Goal: Information Seeking & Learning: Learn about a topic

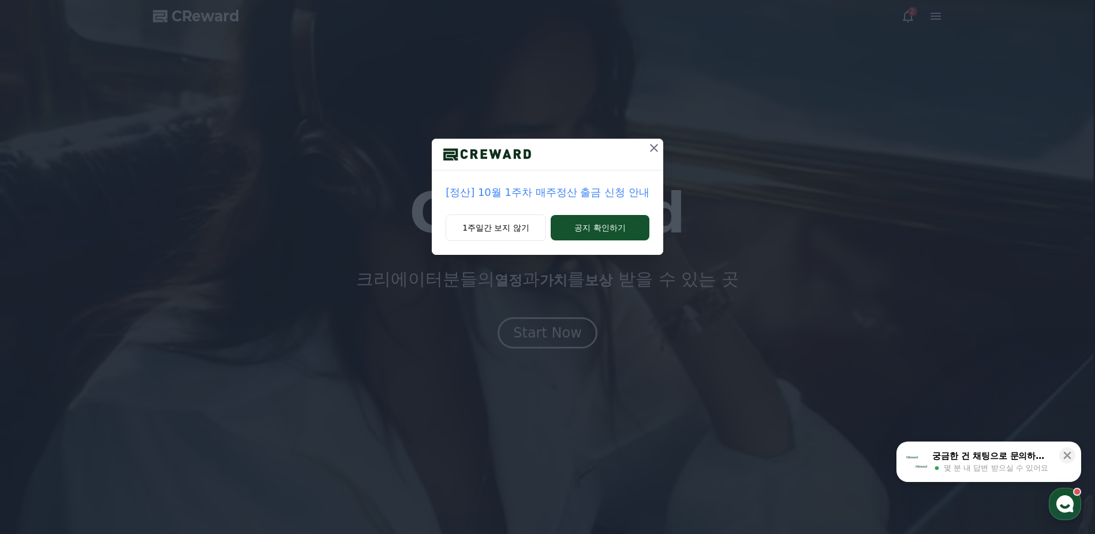
click at [651, 151] on icon at bounding box center [654, 148] width 8 height 8
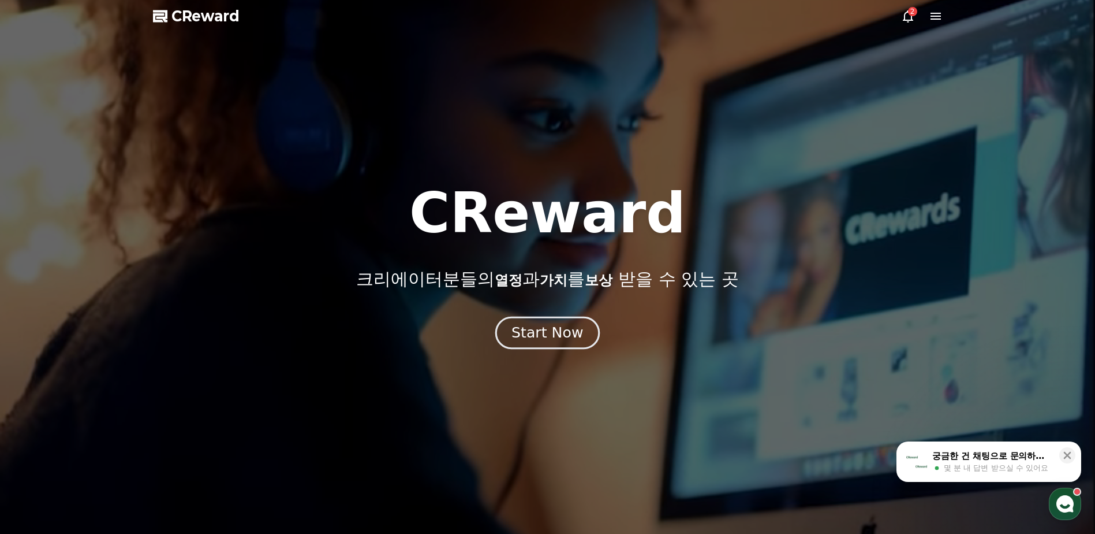
click at [568, 332] on div "Start Now" at bounding box center [548, 333] width 72 height 20
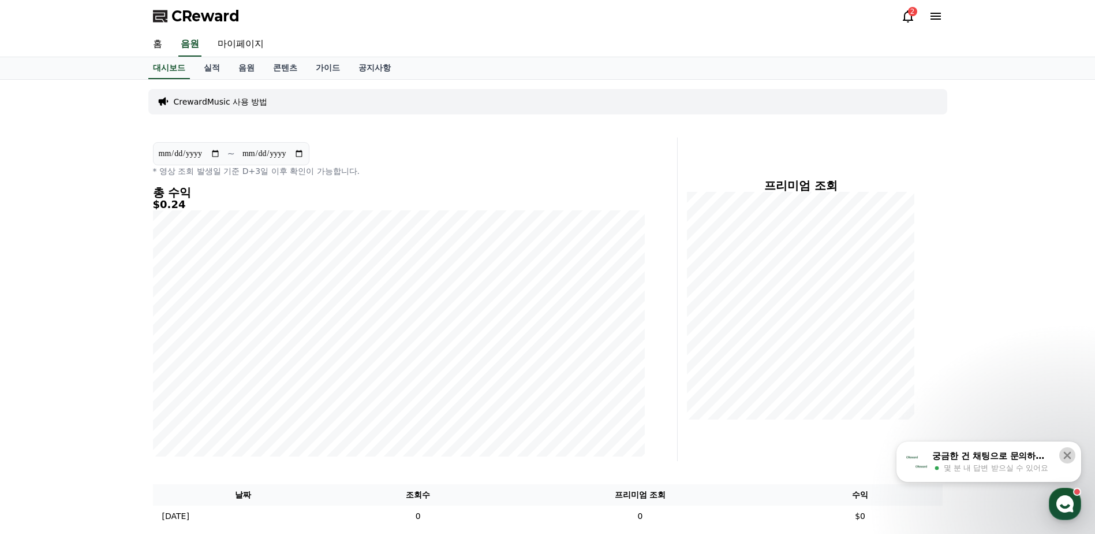
click at [1068, 456] on icon at bounding box center [1068, 456] width 8 height 8
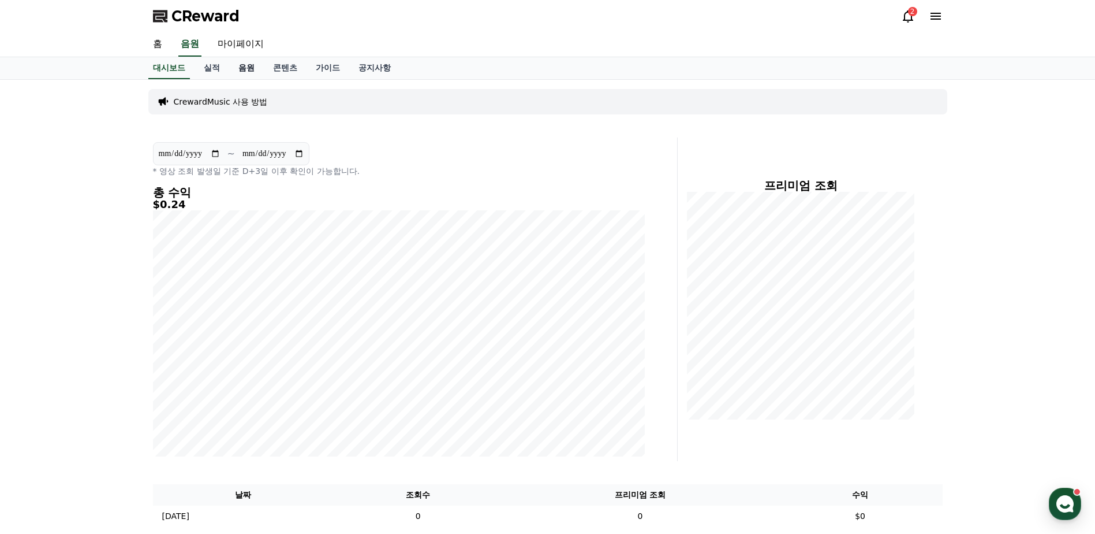
click at [244, 66] on link "음원" at bounding box center [246, 68] width 35 height 22
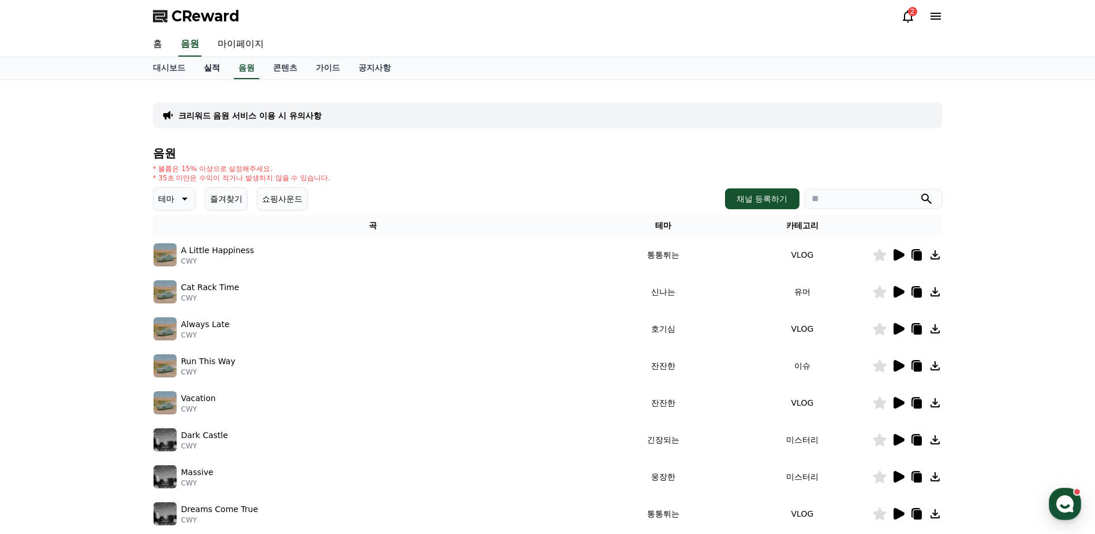
click at [210, 68] on link "실적" at bounding box center [212, 68] width 35 height 22
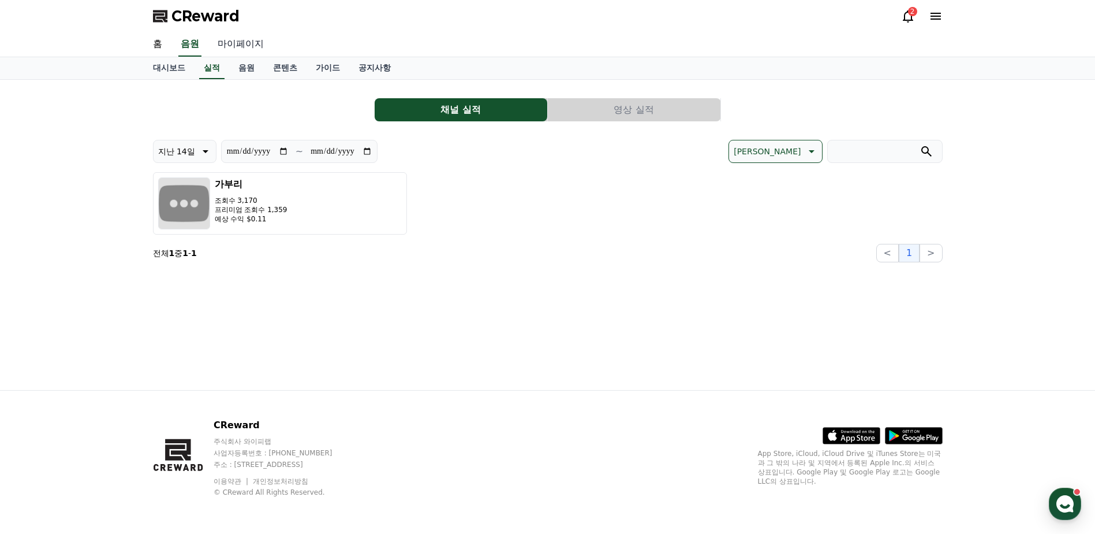
click at [248, 39] on link "마이페이지" at bounding box center [240, 44] width 65 height 24
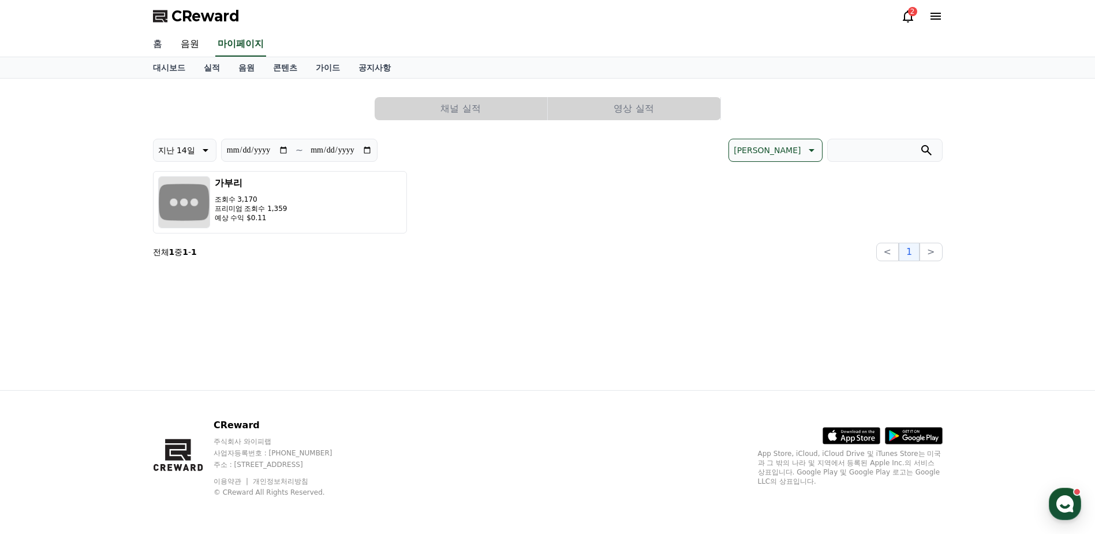
select select "**********"
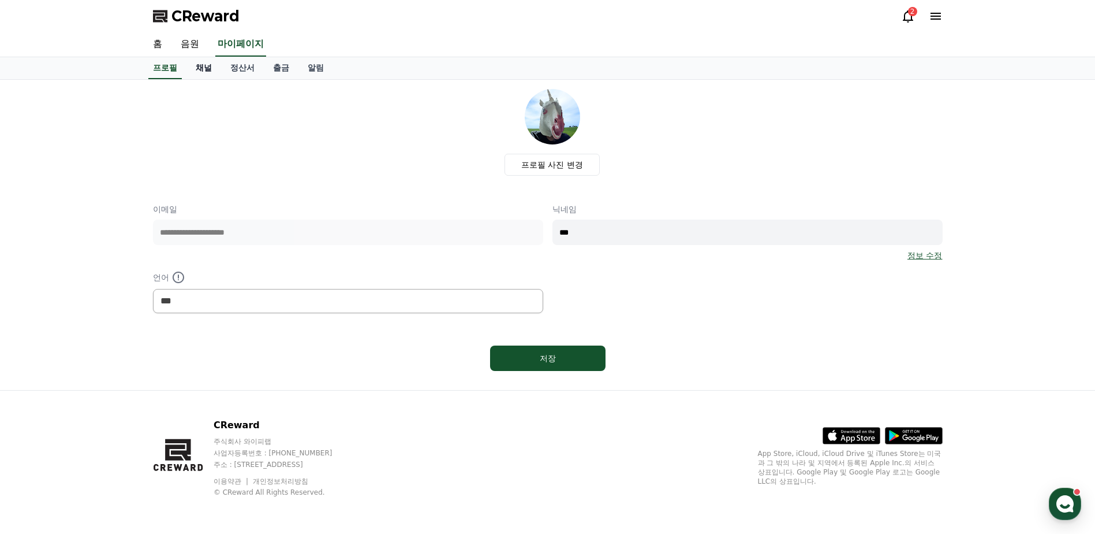
click at [195, 68] on link "채널" at bounding box center [204, 68] width 35 height 22
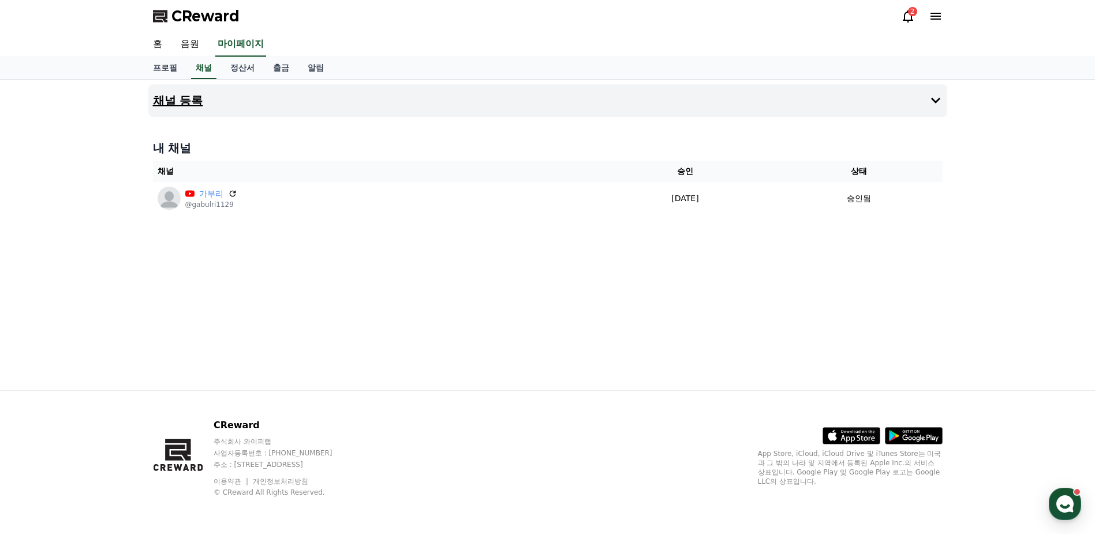
click at [209, 102] on button "채널 등록" at bounding box center [547, 100] width 799 height 32
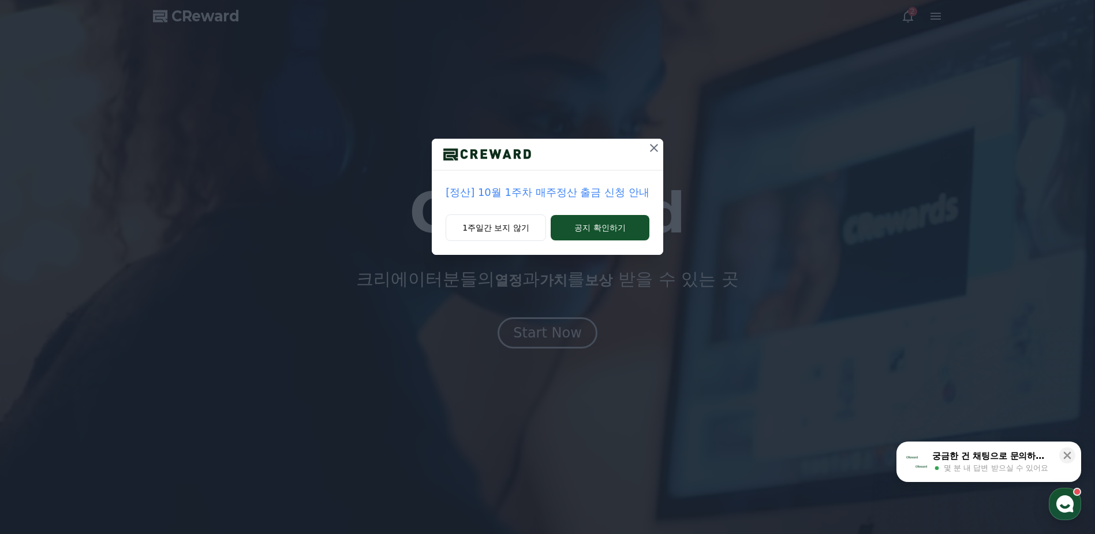
click at [650, 150] on icon at bounding box center [654, 148] width 14 height 14
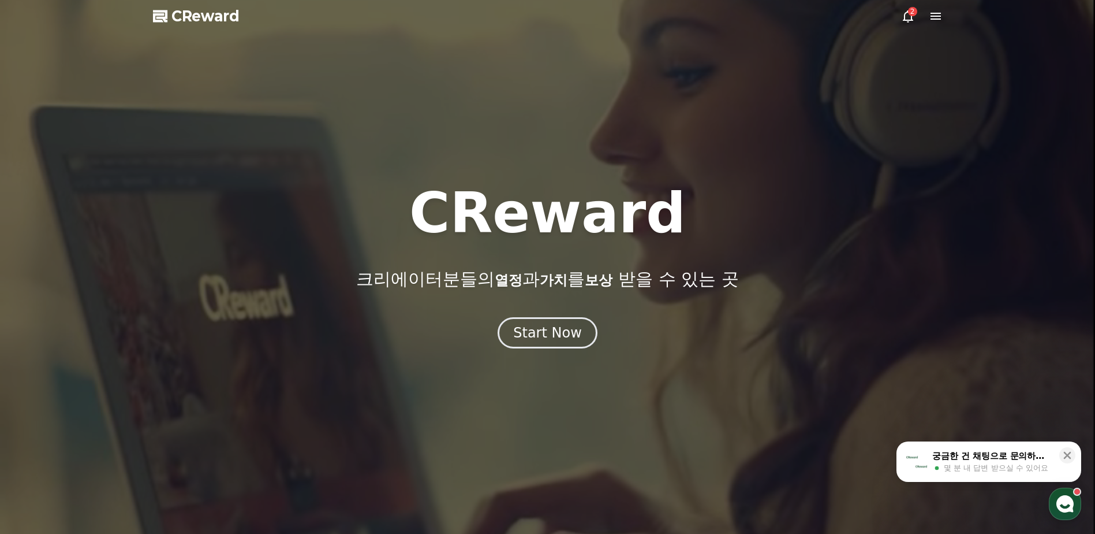
click at [907, 13] on icon at bounding box center [908, 16] width 10 height 12
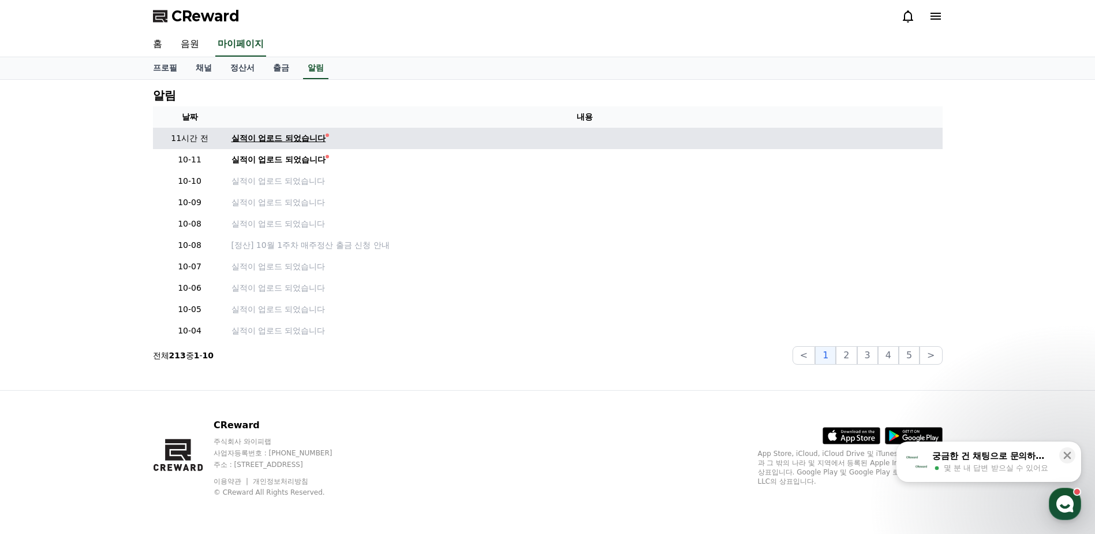
click at [284, 133] on div "실적이 업로드 되었습니다" at bounding box center [279, 138] width 95 height 12
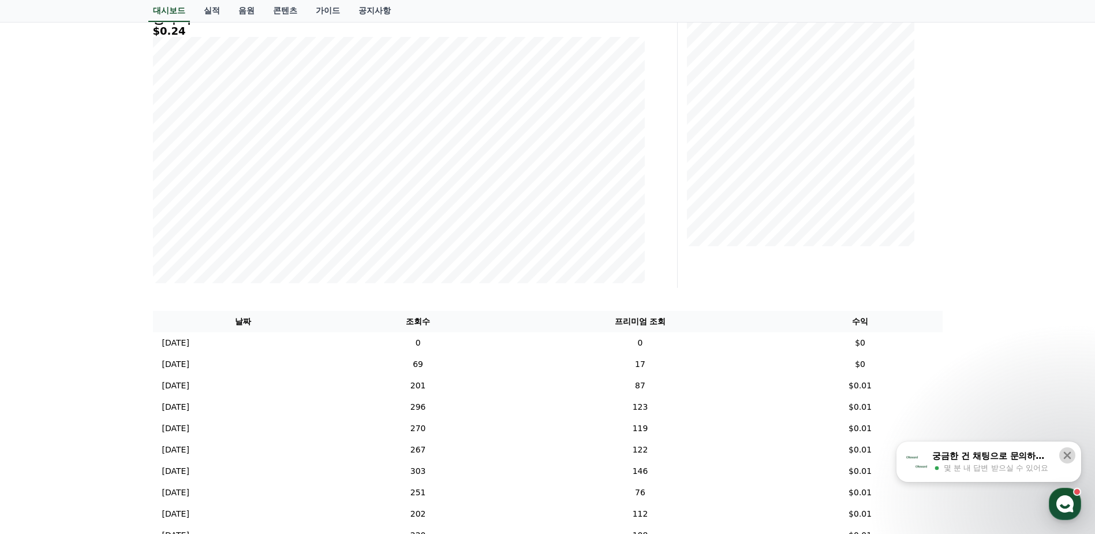
click at [1071, 454] on icon at bounding box center [1068, 455] width 12 height 12
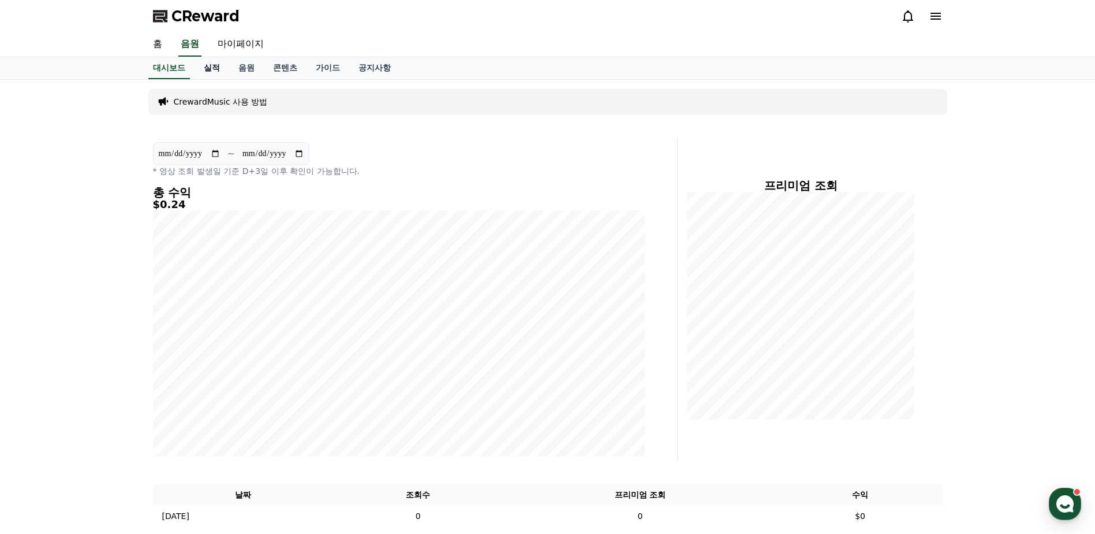
click at [224, 69] on link "실적" at bounding box center [212, 68] width 35 height 22
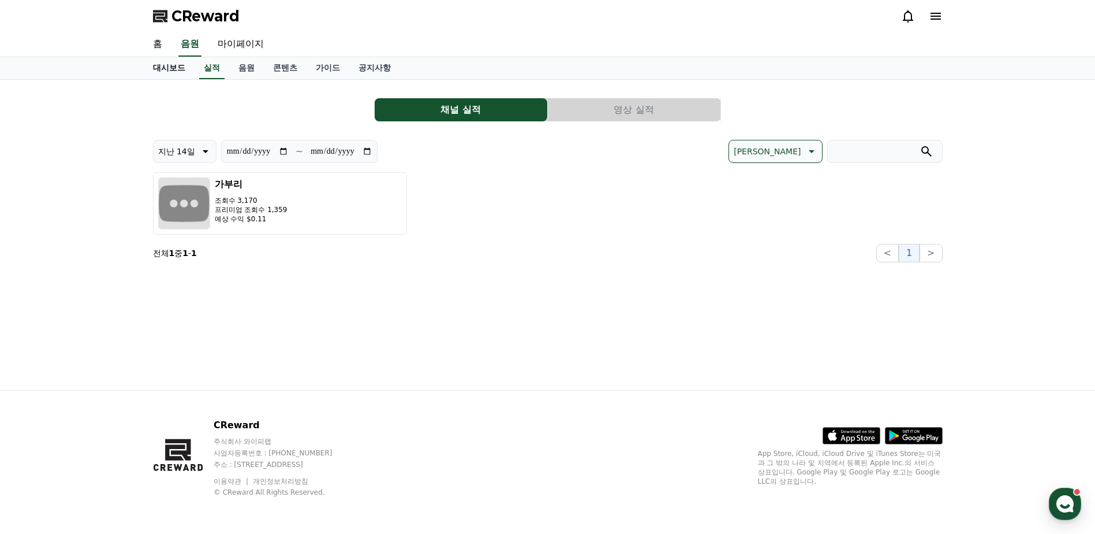
click at [172, 72] on link "대시보드" at bounding box center [169, 68] width 51 height 22
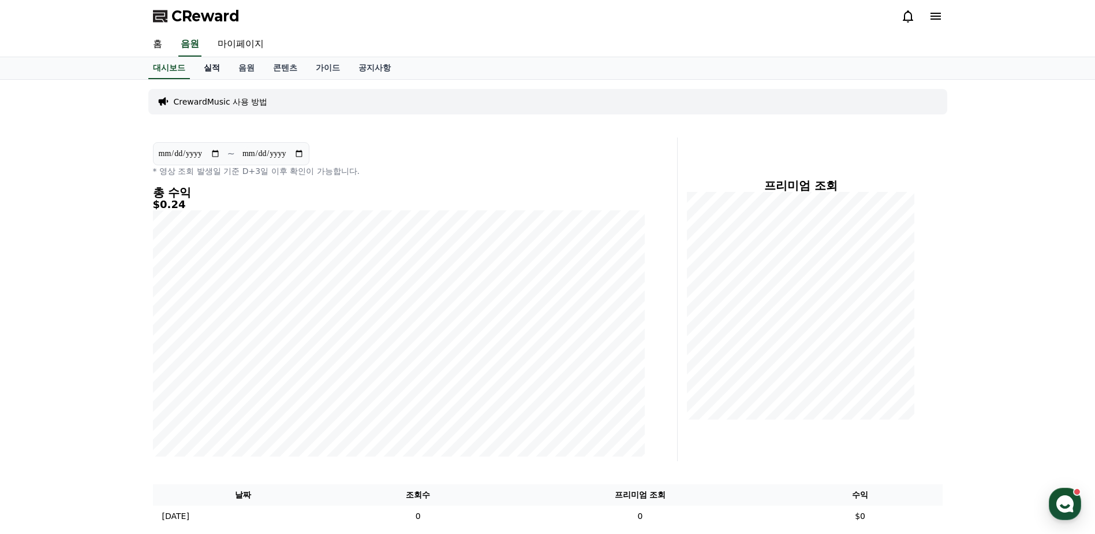
click at [208, 70] on link "실적" at bounding box center [212, 68] width 35 height 22
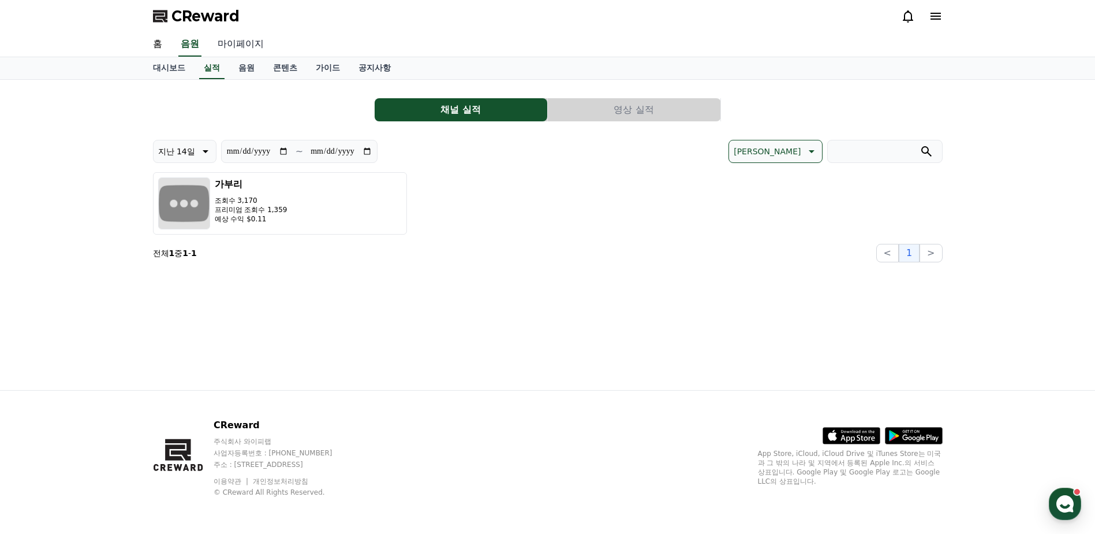
click at [256, 55] on link "마이페이지" at bounding box center [240, 44] width 65 height 24
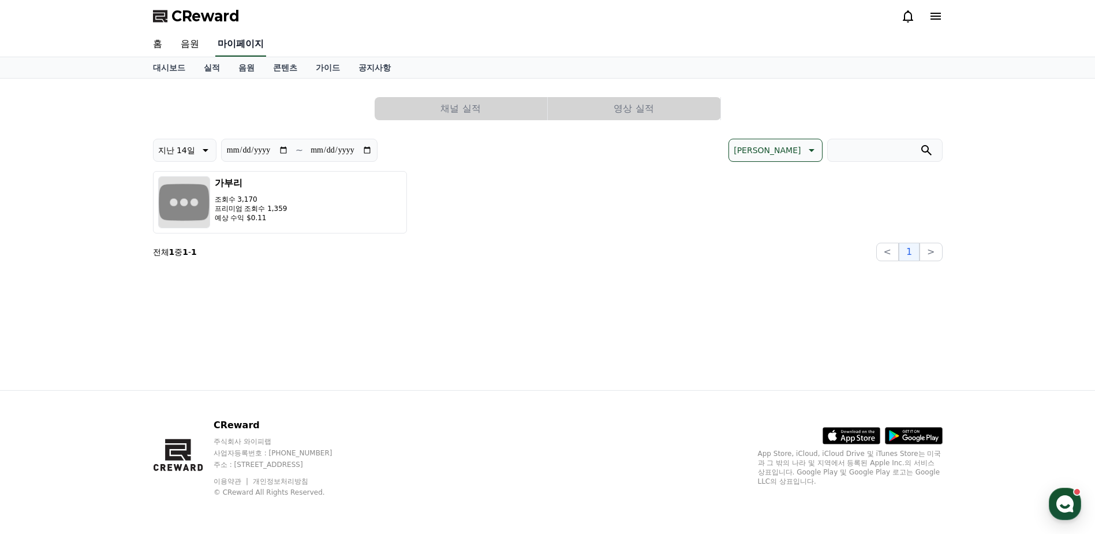
select select "**********"
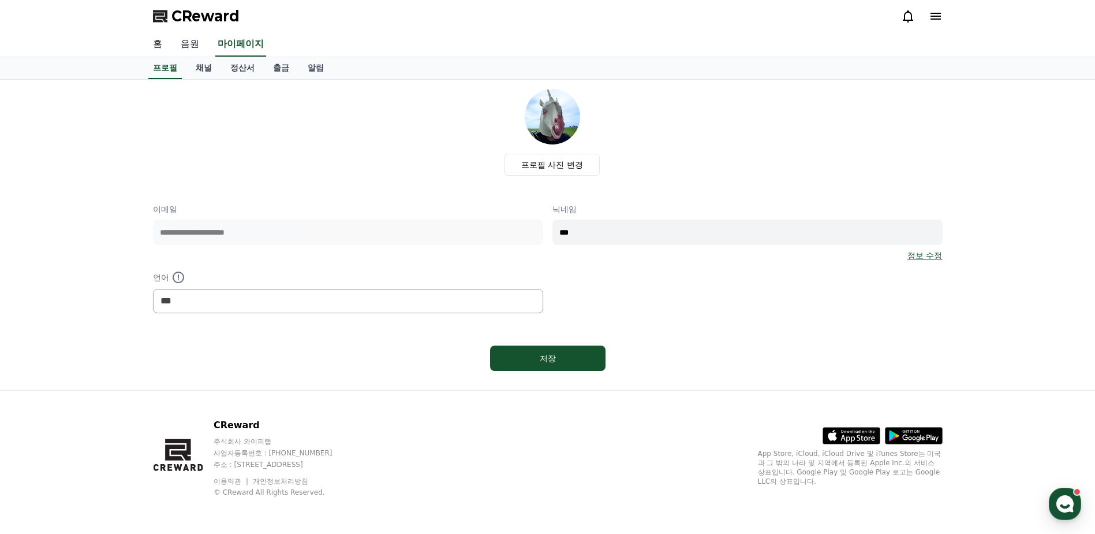
click at [197, 43] on link "음원" at bounding box center [189, 44] width 37 height 24
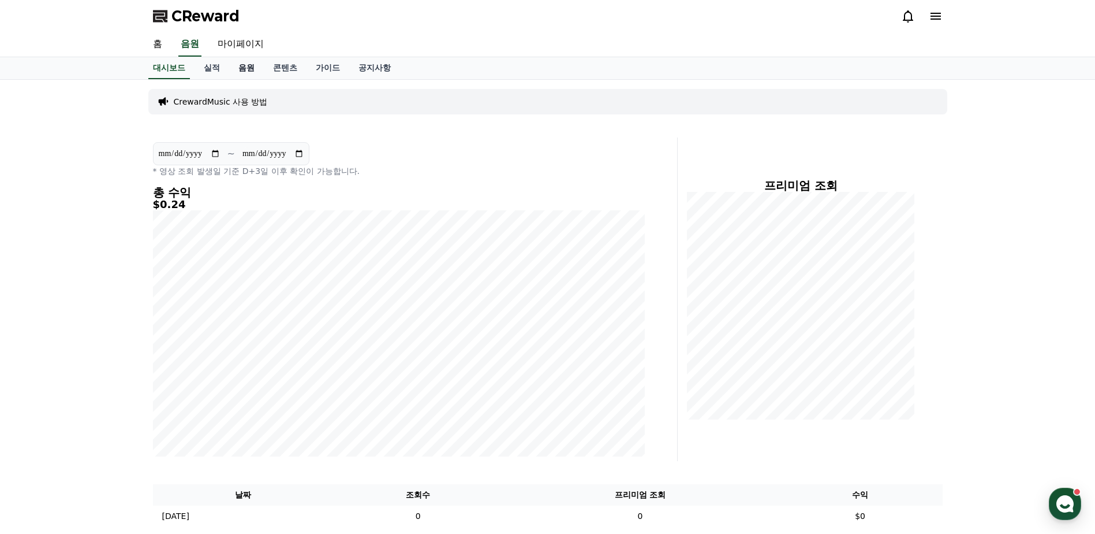
click at [250, 66] on link "음원" at bounding box center [246, 68] width 35 height 22
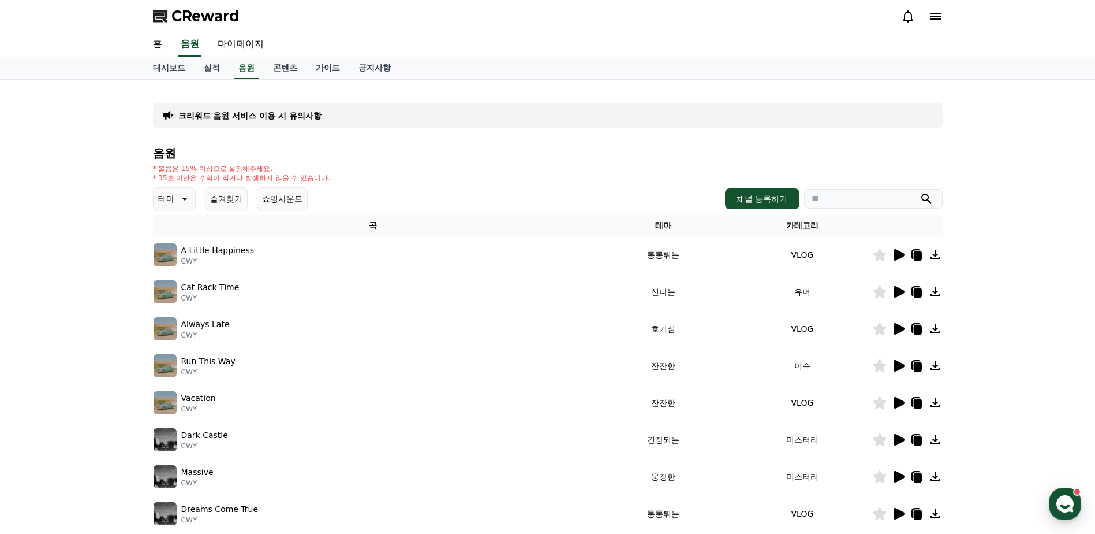
click at [159, 260] on img at bounding box center [165, 254] width 23 height 23
click at [903, 256] on icon at bounding box center [899, 255] width 11 height 12
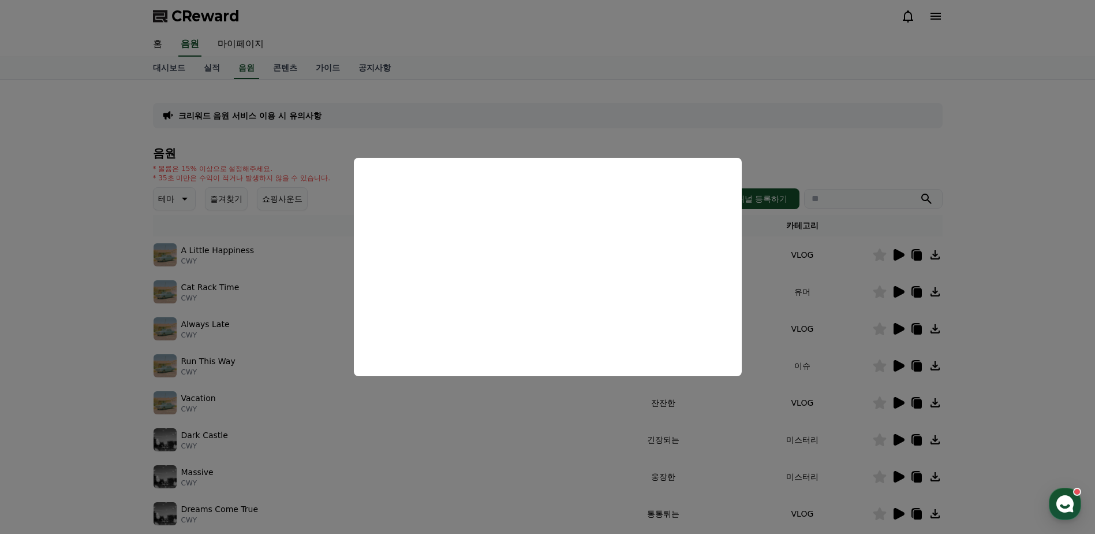
click at [94, 234] on button "close modal" at bounding box center [547, 267] width 1095 height 534
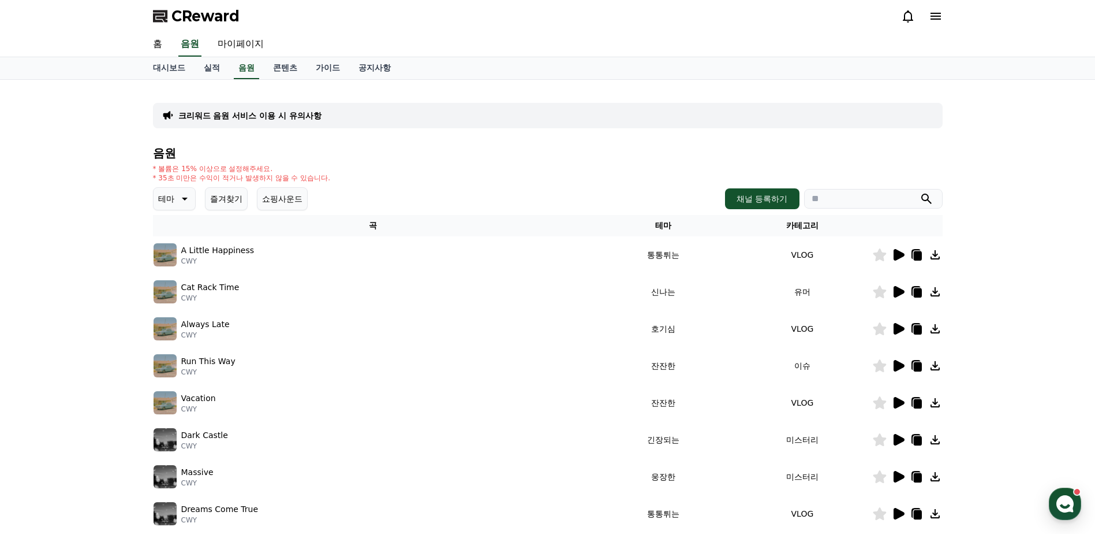
drag, startPoint x: 322, startPoint y: 126, endPoint x: 392, endPoint y: 94, distance: 76.2
click at [392, 94] on div "크리워드 음원 서비스 이용 시 유의사항 음원 * 볼륨은 15% 이상으로 설정해주세요. * 35초 미만은 수익이 적거나 발생하지 않을 수 있습니…" at bounding box center [548, 359] width 790 height 540
click at [316, 66] on link "가이드" at bounding box center [328, 68] width 43 height 22
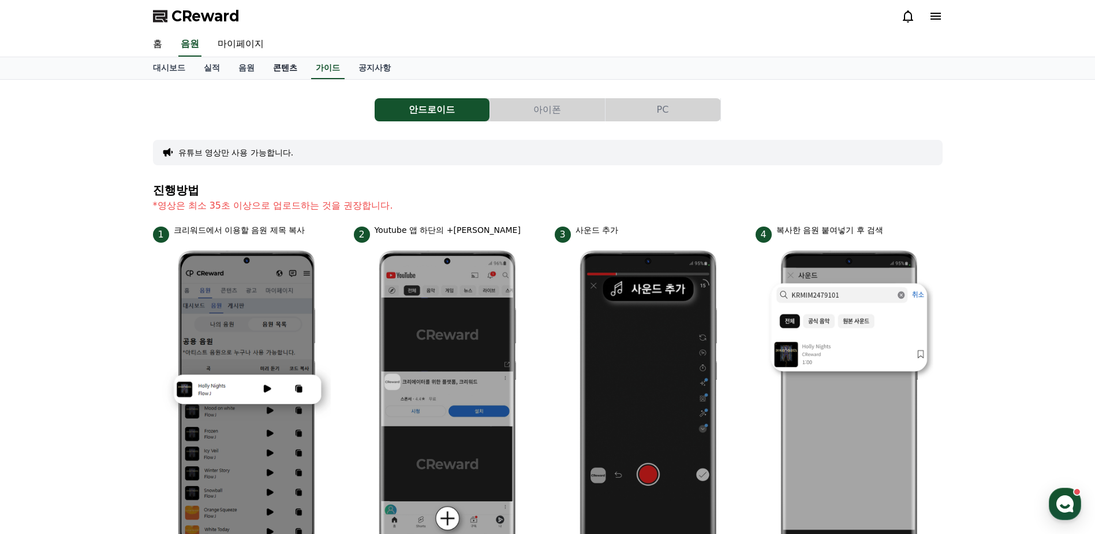
click at [288, 73] on link "콘텐츠" at bounding box center [285, 68] width 43 height 22
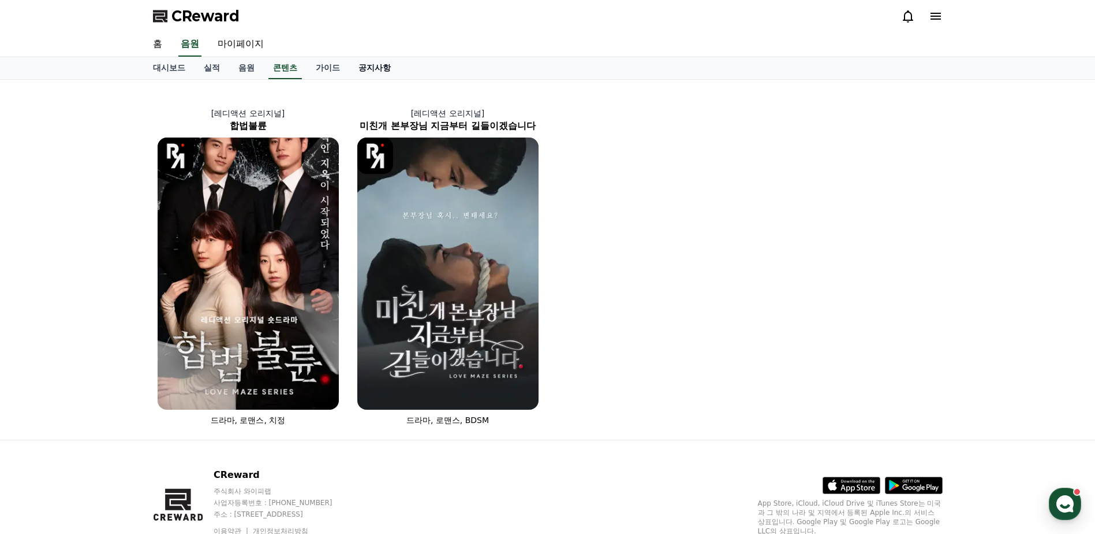
click at [371, 73] on link "공지사항" at bounding box center [374, 68] width 51 height 22
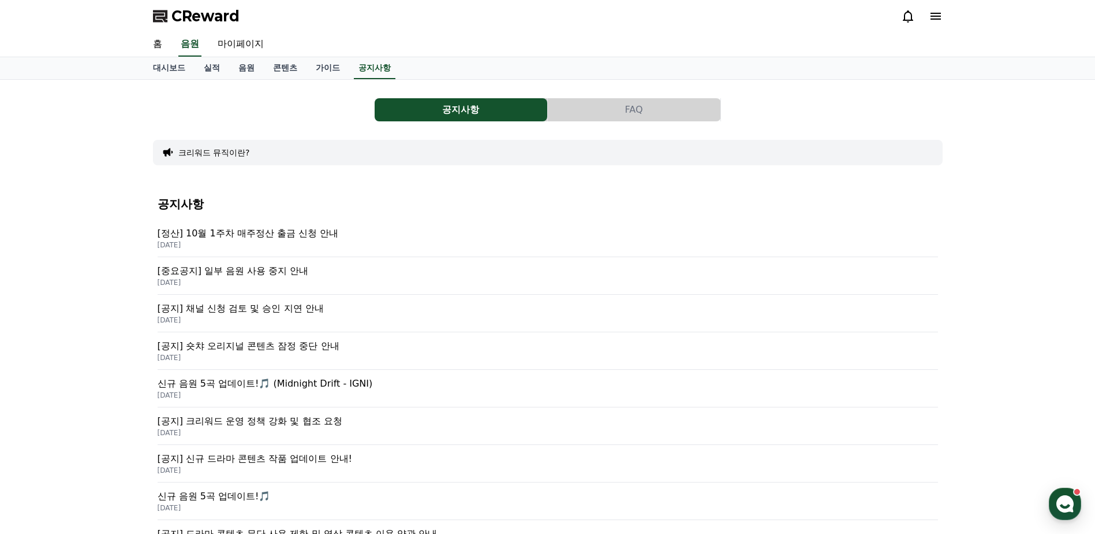
click at [929, 17] on icon at bounding box center [936, 16] width 14 height 14
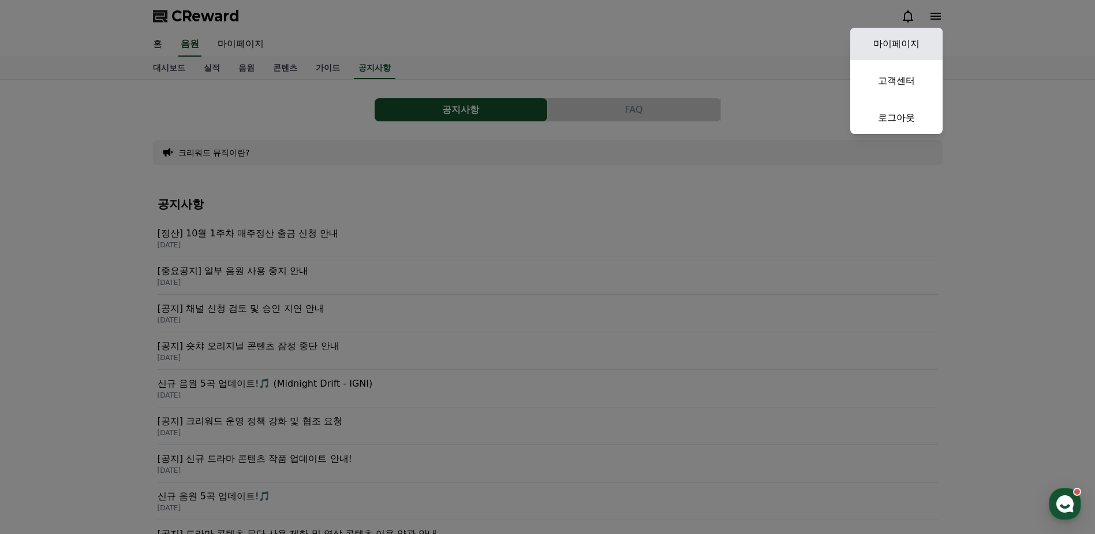
click at [871, 44] on link "마이페이지" at bounding box center [897, 44] width 92 height 32
select select "**********"
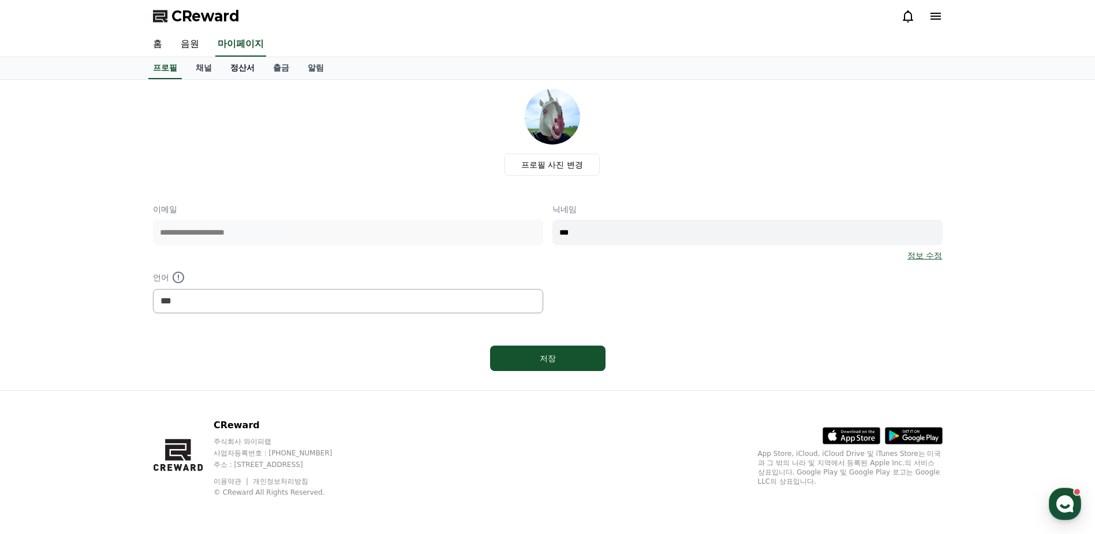
click at [236, 72] on link "정산서" at bounding box center [242, 68] width 43 height 22
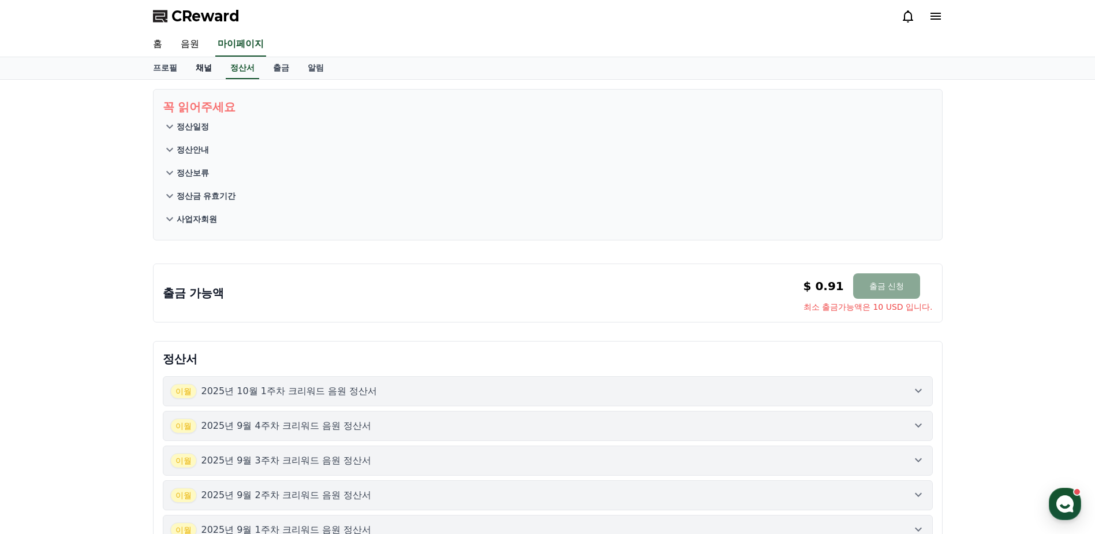
click at [211, 70] on link "채널" at bounding box center [204, 68] width 35 height 22
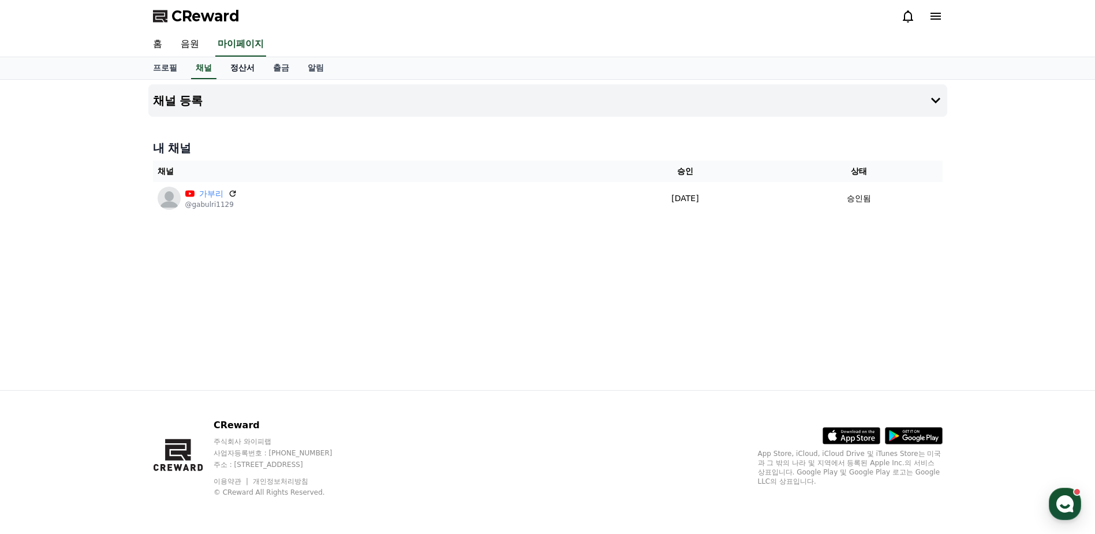
click at [243, 68] on link "정산서" at bounding box center [242, 68] width 43 height 22
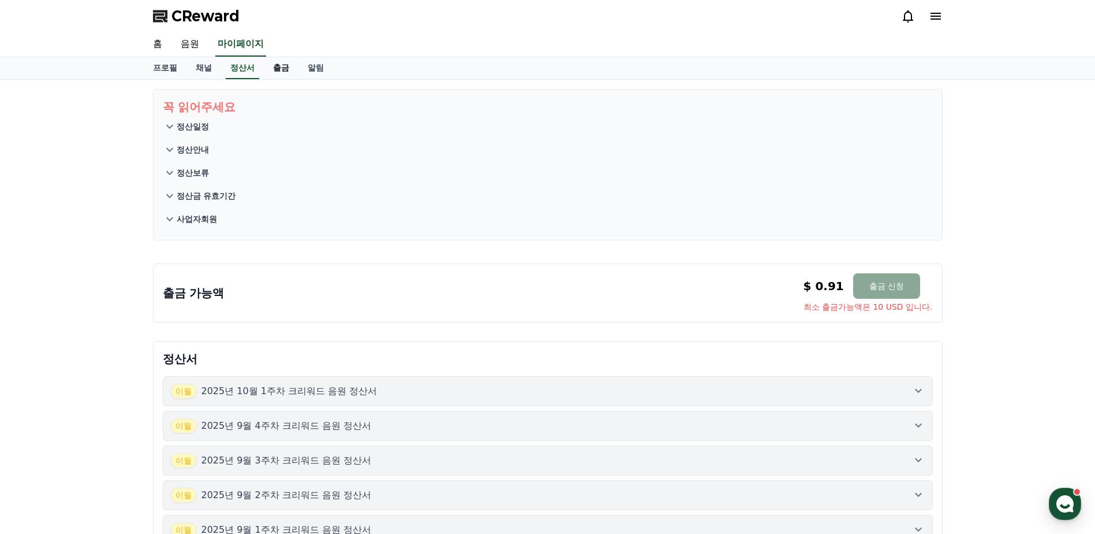
click at [293, 73] on link "출금" at bounding box center [281, 68] width 35 height 22
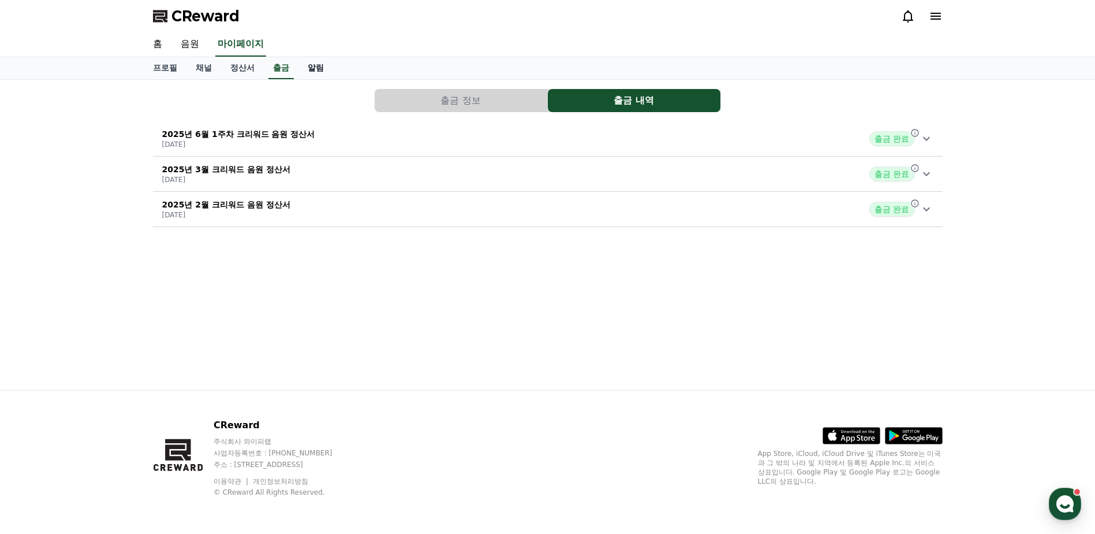
click at [320, 76] on link "알림" at bounding box center [316, 68] width 35 height 22
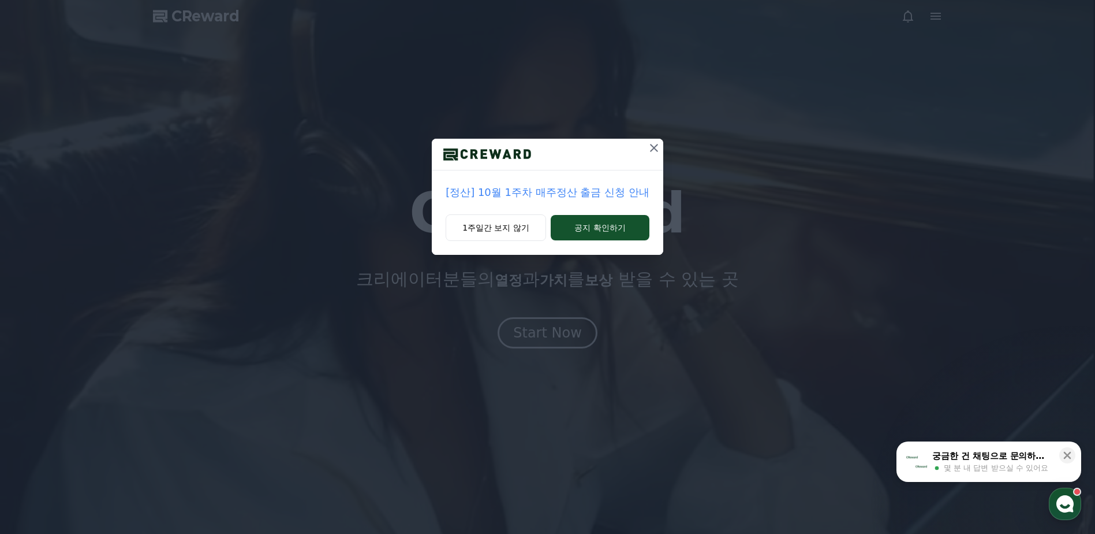
click at [654, 143] on icon at bounding box center [654, 148] width 14 height 14
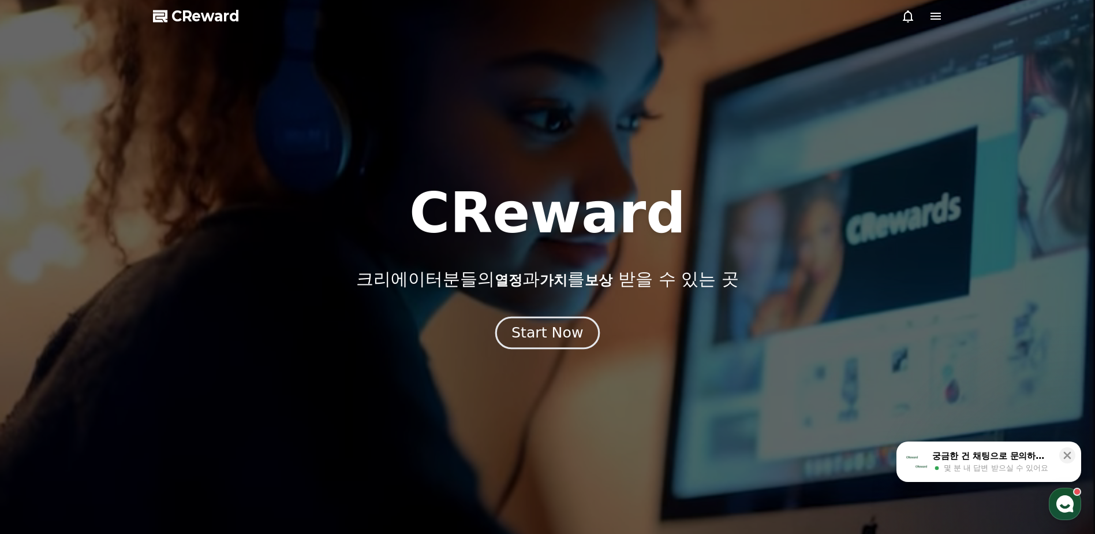
click at [573, 330] on div "Start Now" at bounding box center [548, 333] width 72 height 20
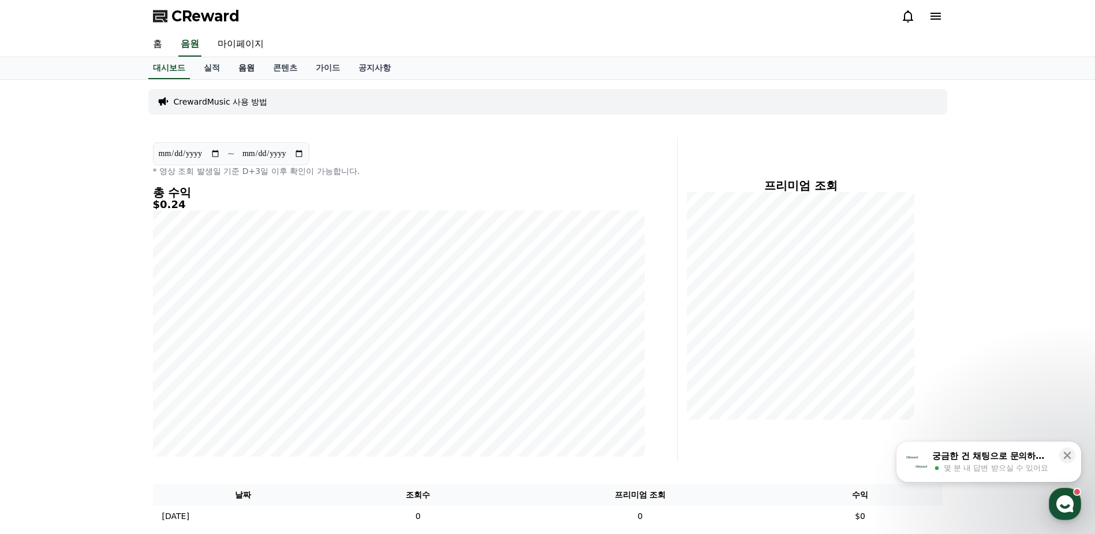
click at [244, 69] on link "음원" at bounding box center [246, 68] width 35 height 22
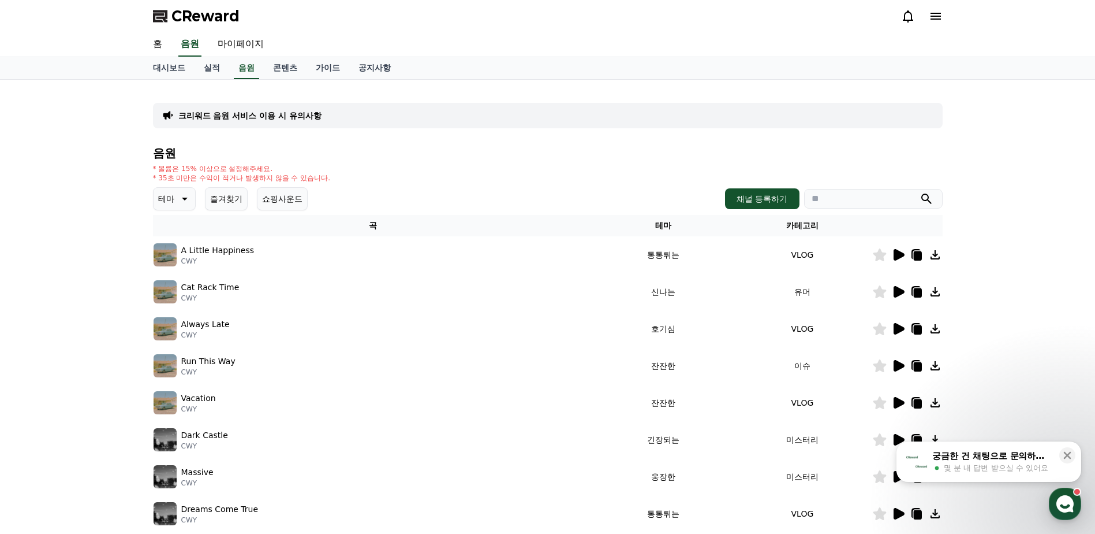
click at [847, 196] on input "search" at bounding box center [873, 199] width 139 height 20
click at [920, 192] on button "submit" at bounding box center [927, 199] width 14 height 14
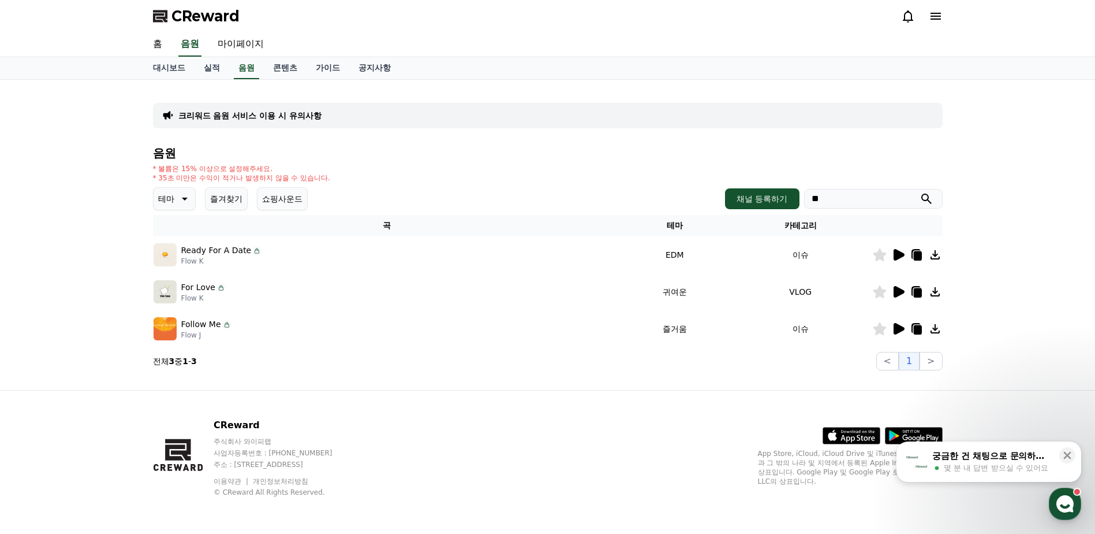
click at [847, 196] on input "**" at bounding box center [873, 199] width 139 height 20
type input "*"
click at [920, 192] on button "submit" at bounding box center [927, 199] width 14 height 14
click at [847, 196] on input "***" at bounding box center [873, 199] width 139 height 20
type input "*"
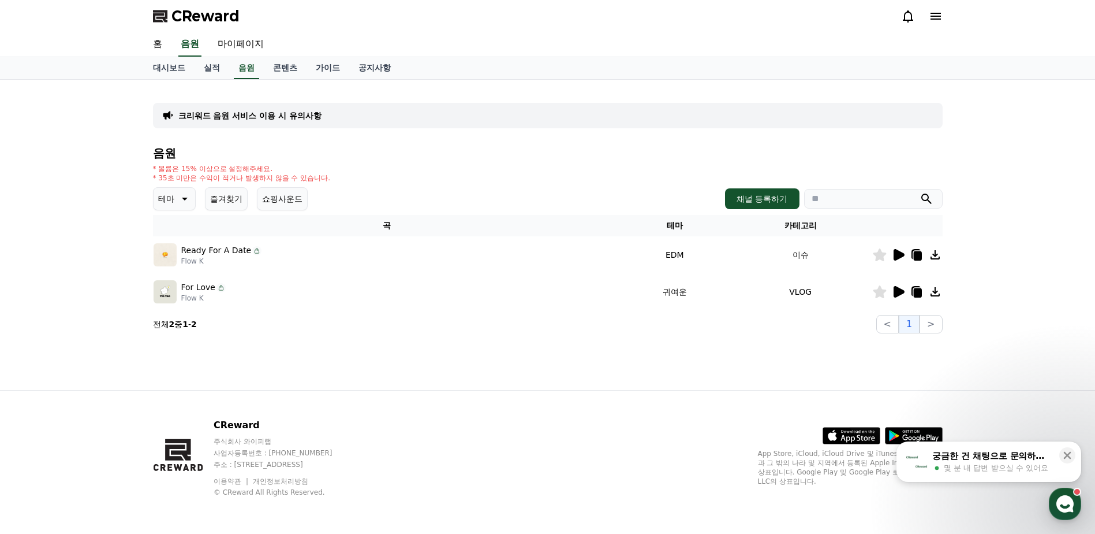
click at [920, 192] on button "submit" at bounding box center [927, 199] width 14 height 14
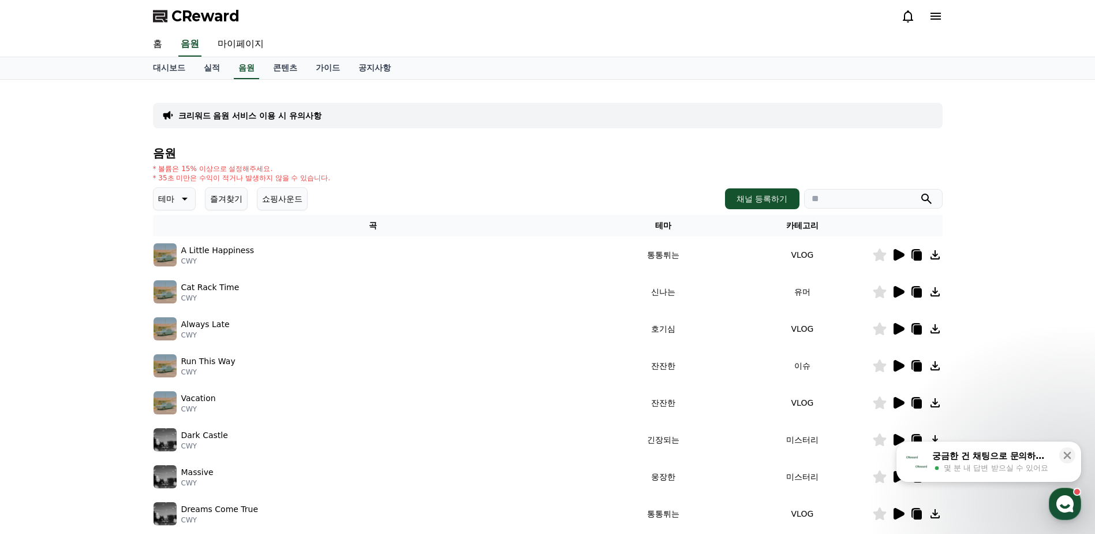
click at [894, 256] on icon at bounding box center [899, 255] width 11 height 12
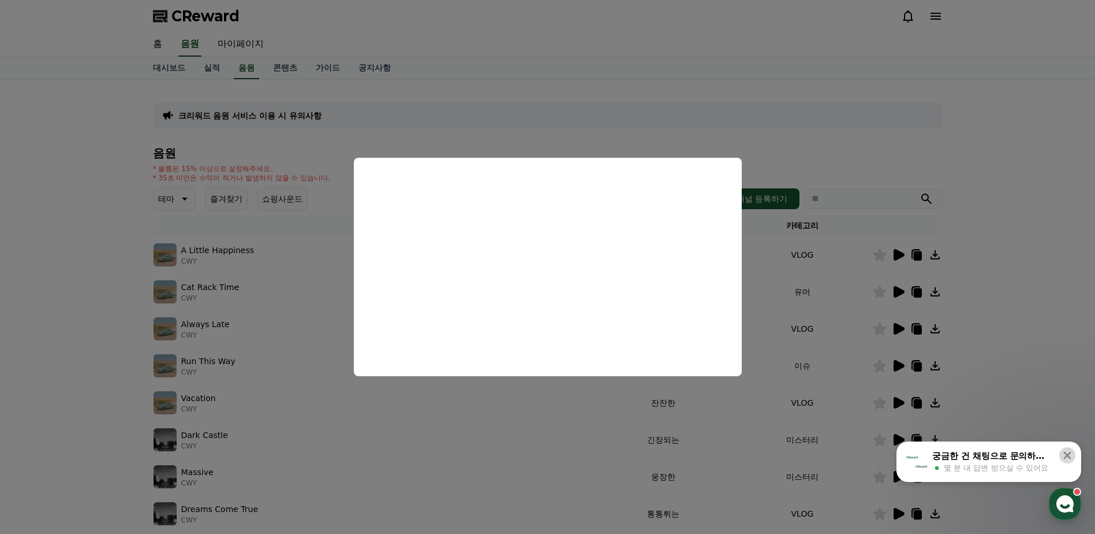
click at [1068, 449] on icon at bounding box center [1068, 455] width 12 height 12
click at [992, 272] on button "close modal" at bounding box center [547, 267] width 1095 height 534
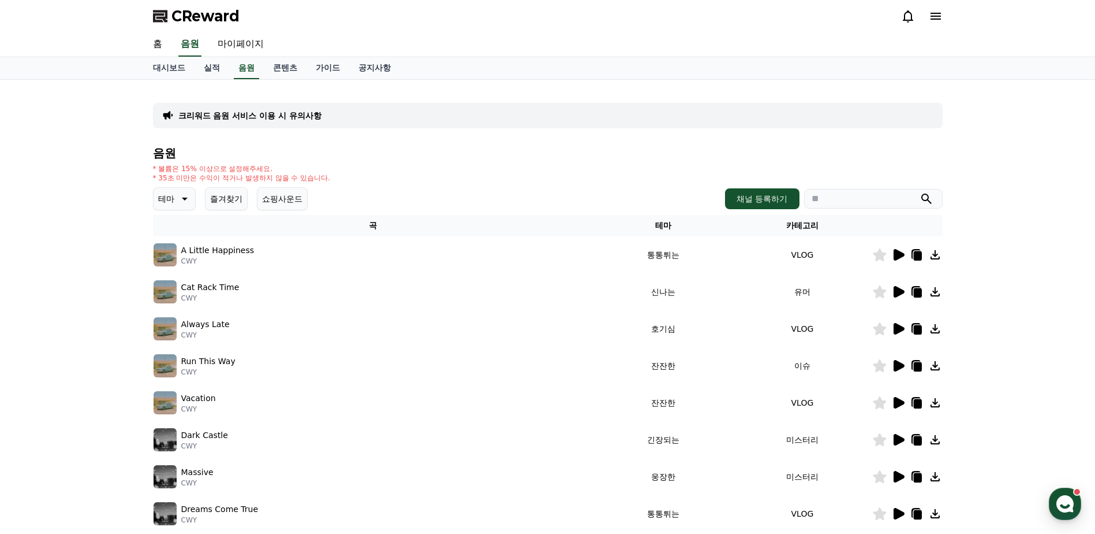
click at [893, 291] on icon at bounding box center [899, 292] width 14 height 14
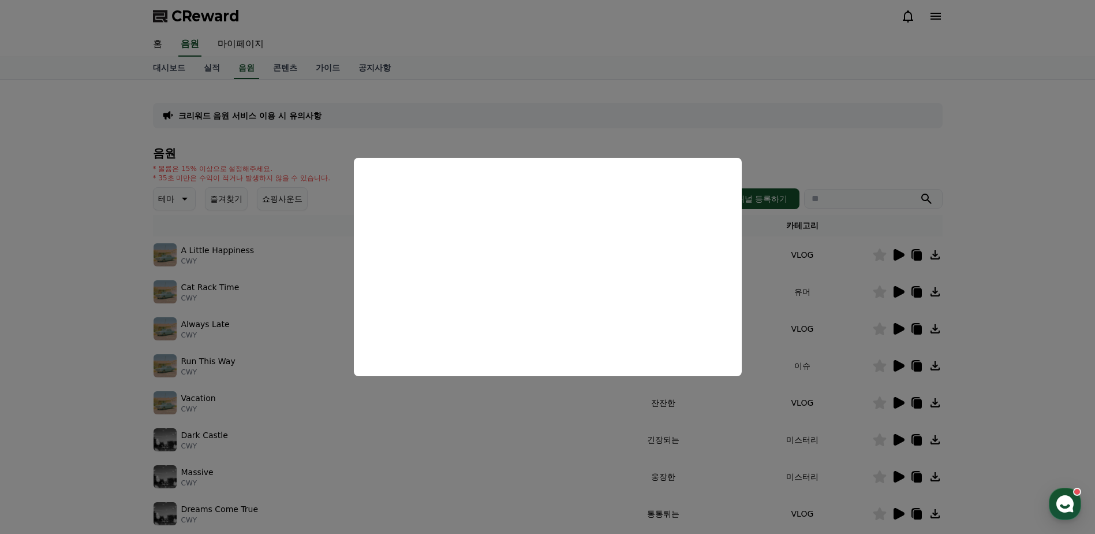
click at [994, 314] on button "close modal" at bounding box center [547, 267] width 1095 height 534
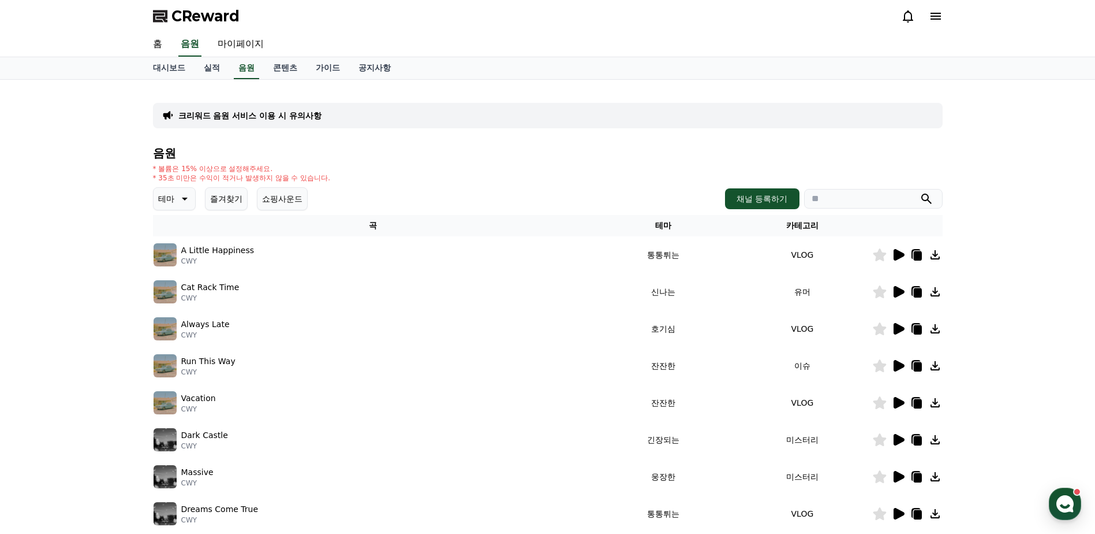
click at [900, 364] on icon at bounding box center [899, 366] width 11 height 12
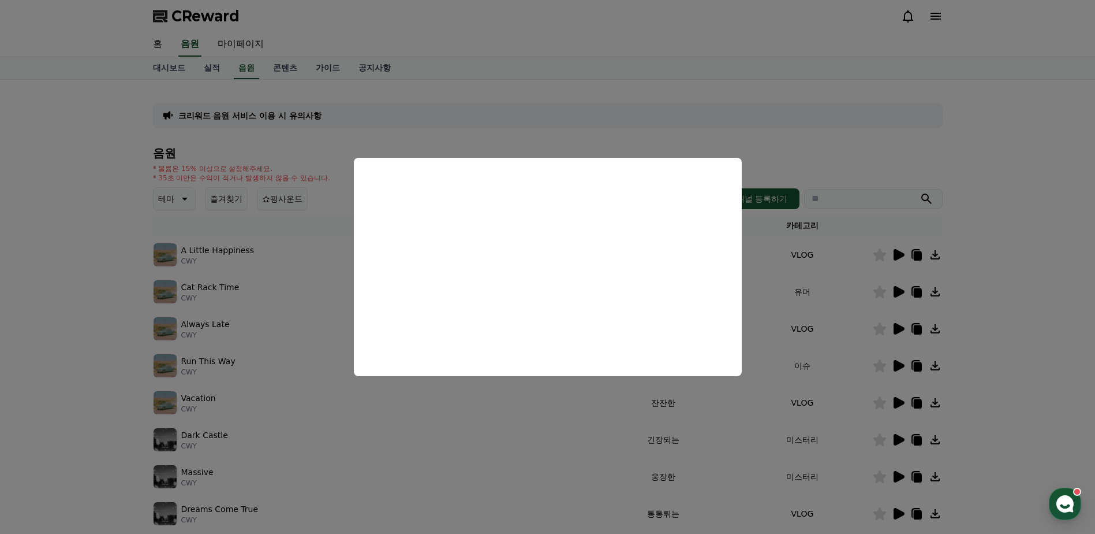
click at [1011, 353] on button "close modal" at bounding box center [547, 267] width 1095 height 534
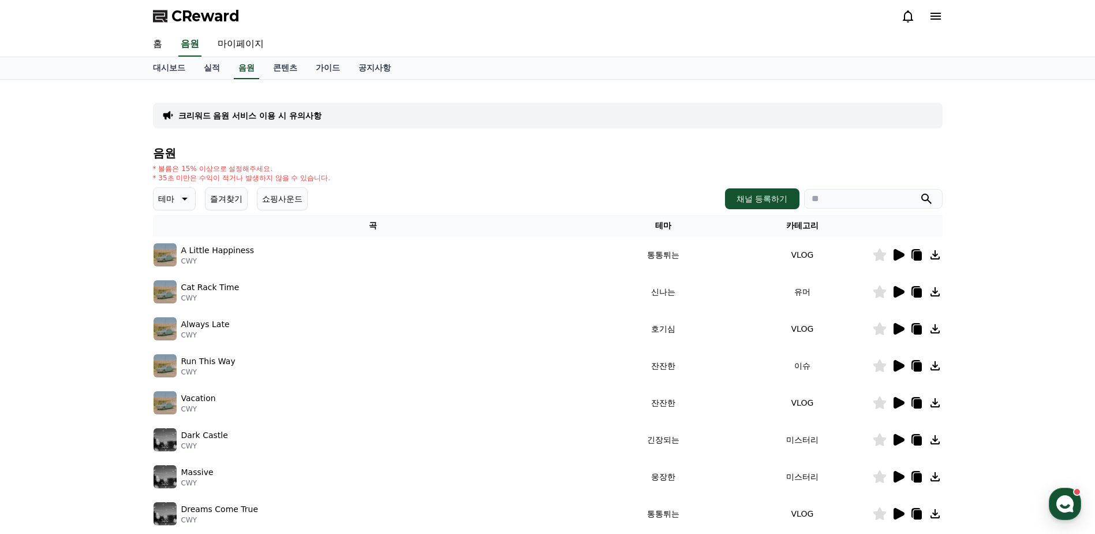
click at [182, 199] on icon at bounding box center [184, 199] width 14 height 14
click at [179, 333] on button "잔잔한" at bounding box center [171, 332] width 33 height 25
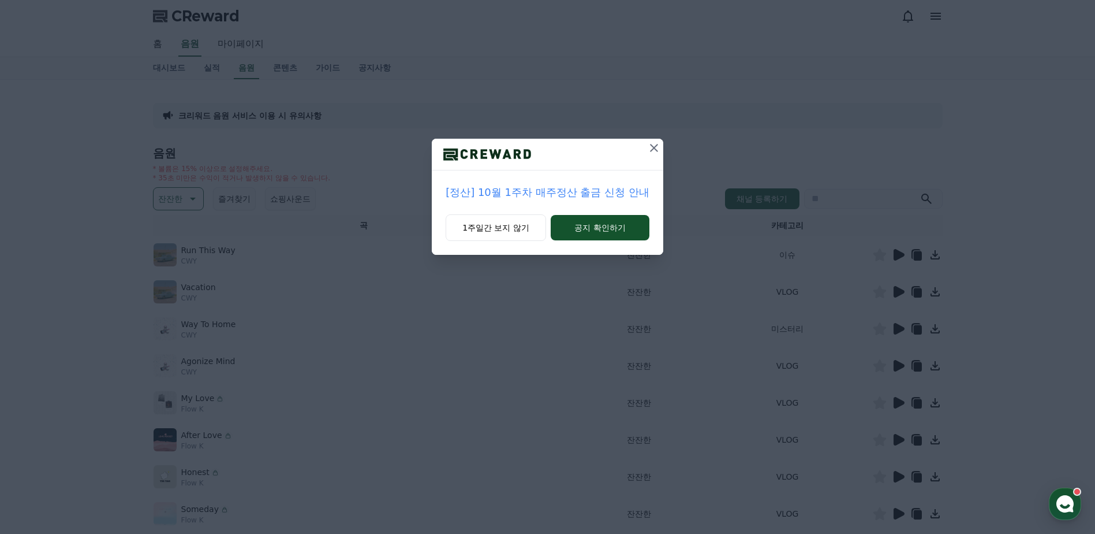
click at [657, 148] on icon at bounding box center [654, 148] width 14 height 14
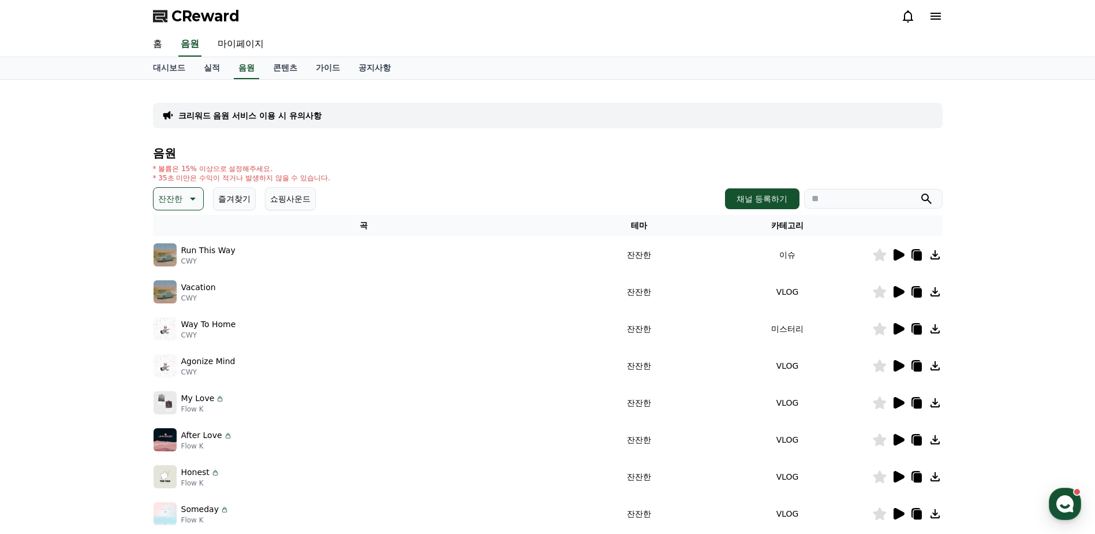
click at [903, 258] on icon at bounding box center [899, 255] width 14 height 14
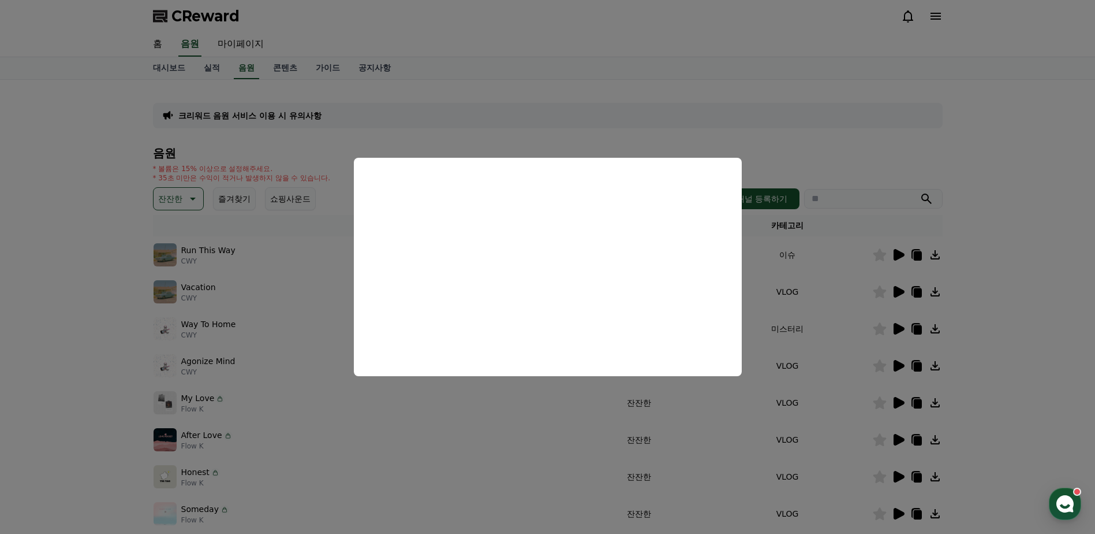
click at [83, 296] on button "close modal" at bounding box center [547, 267] width 1095 height 534
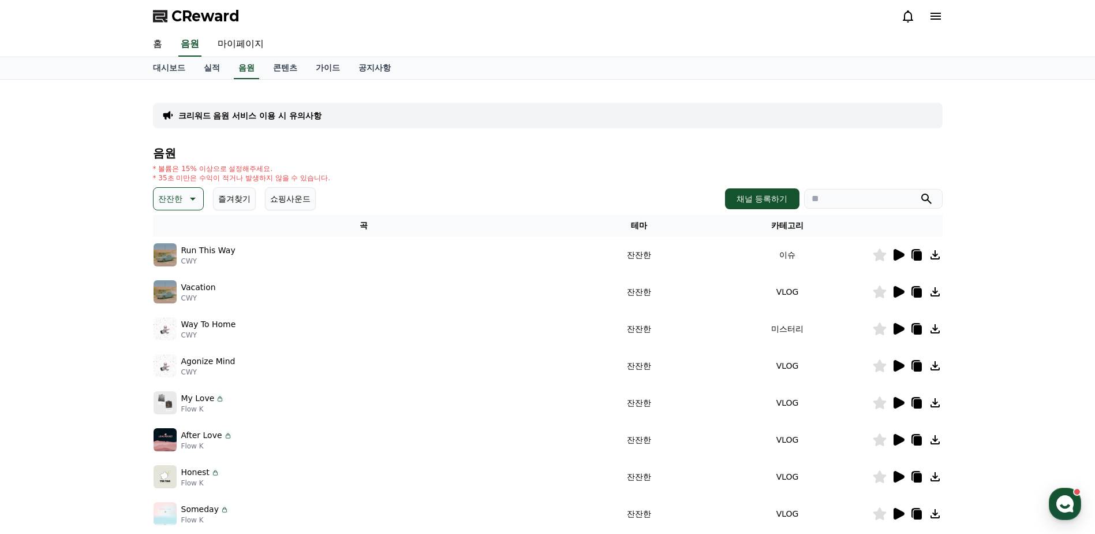
click at [897, 292] on icon at bounding box center [899, 292] width 11 height 12
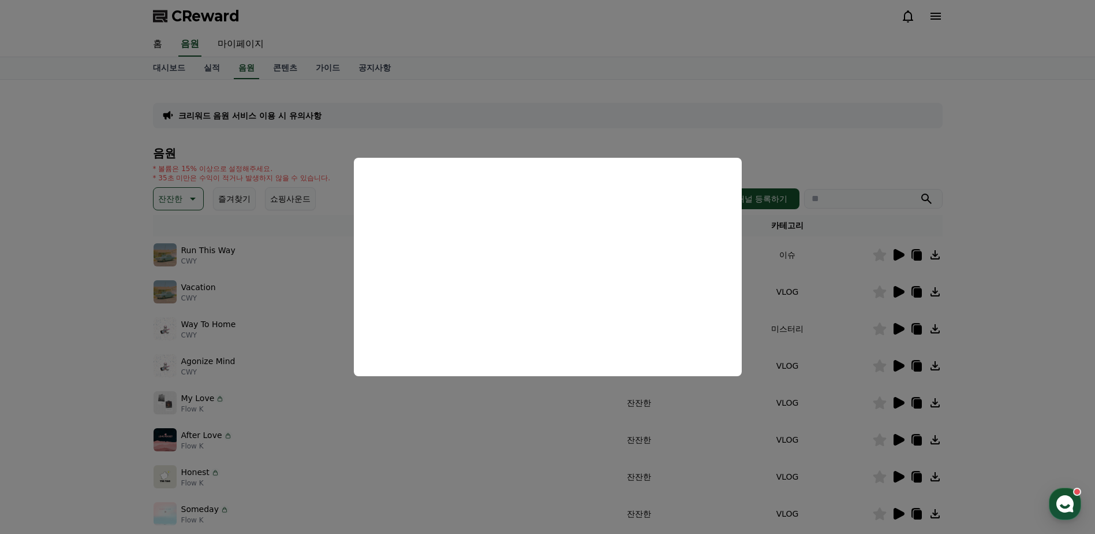
click at [117, 303] on button "close modal" at bounding box center [547, 267] width 1095 height 534
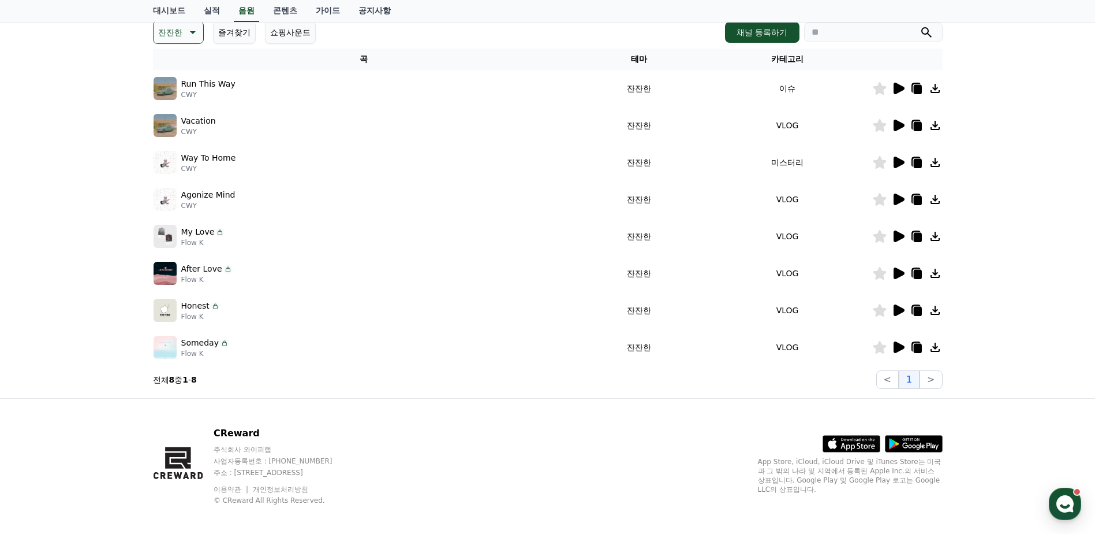
scroll to position [173, 0]
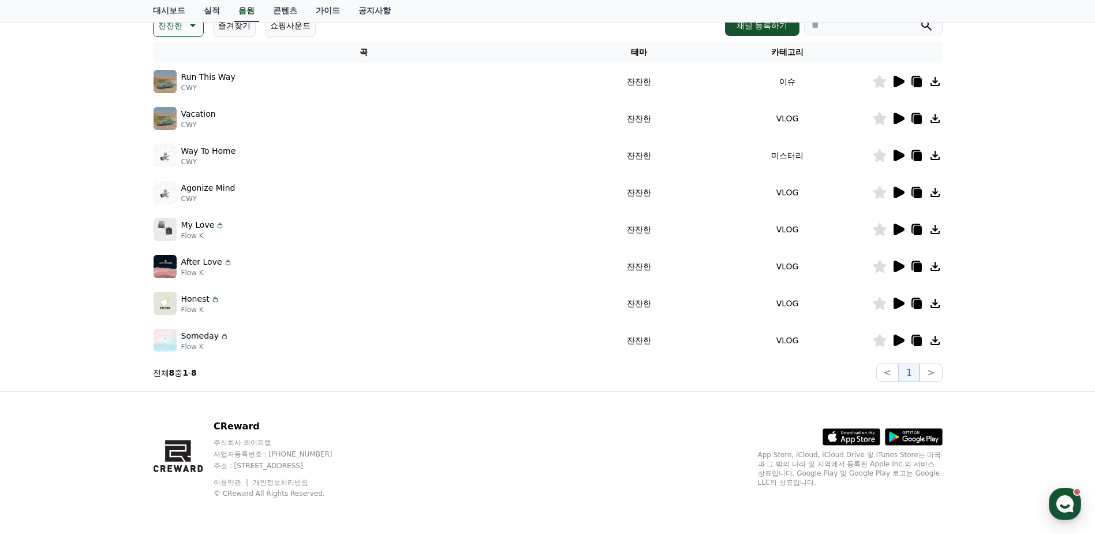
click at [895, 269] on icon at bounding box center [899, 266] width 11 height 12
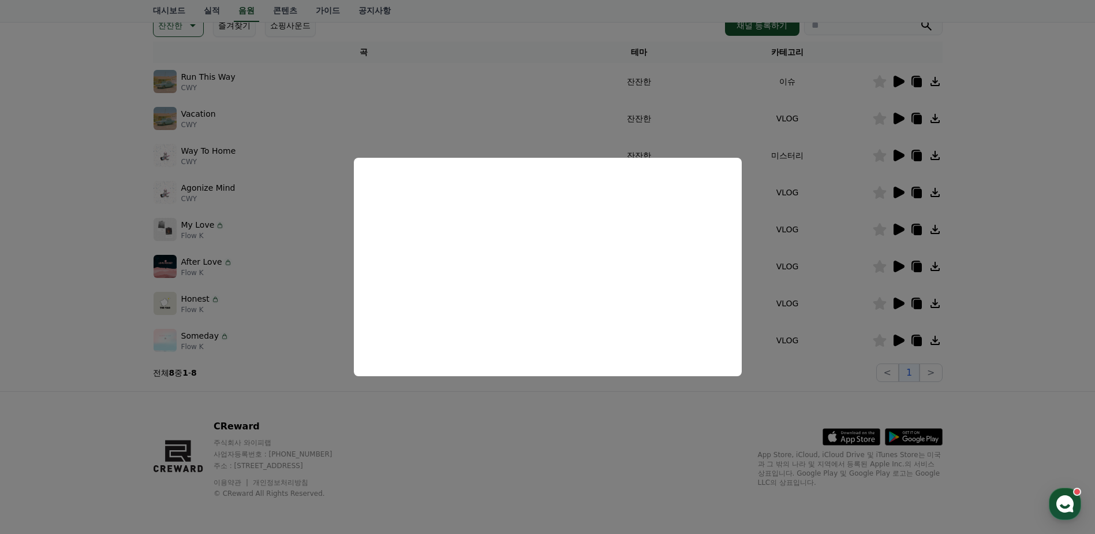
click at [93, 248] on button "close modal" at bounding box center [547, 267] width 1095 height 534
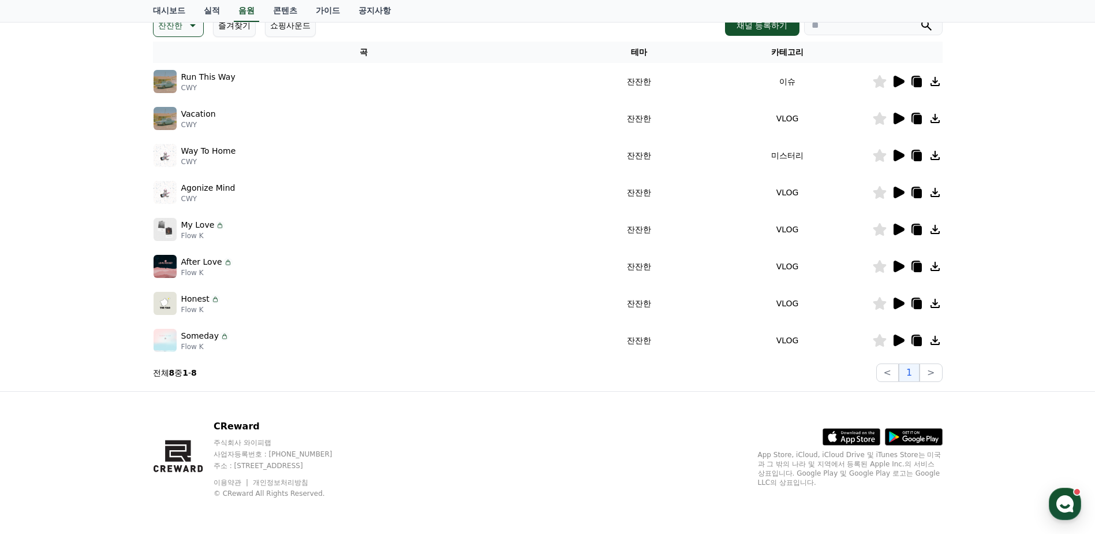
click at [897, 302] on icon at bounding box center [899, 303] width 11 height 12
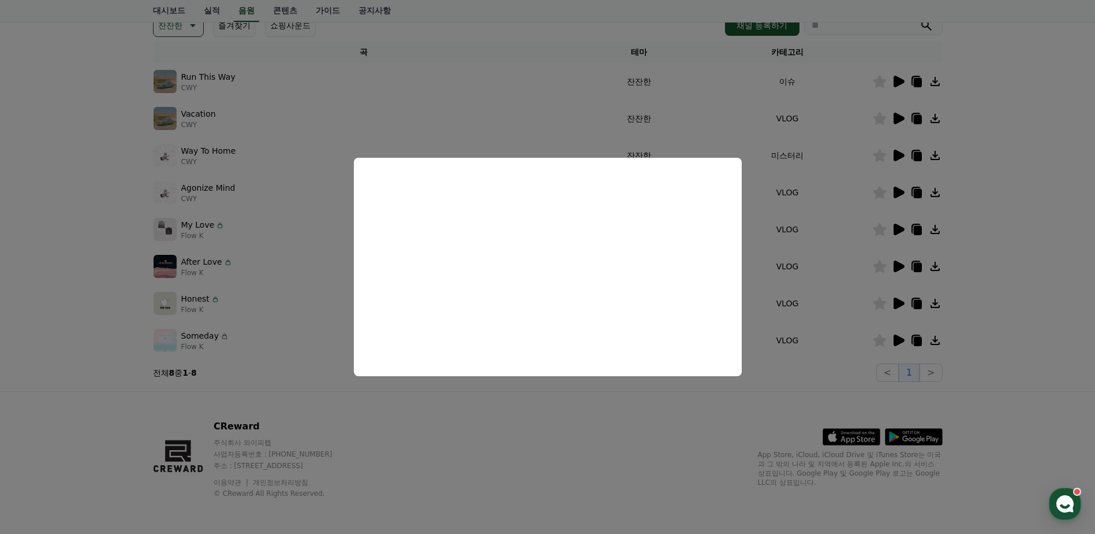
click at [42, 293] on button "close modal" at bounding box center [547, 267] width 1095 height 534
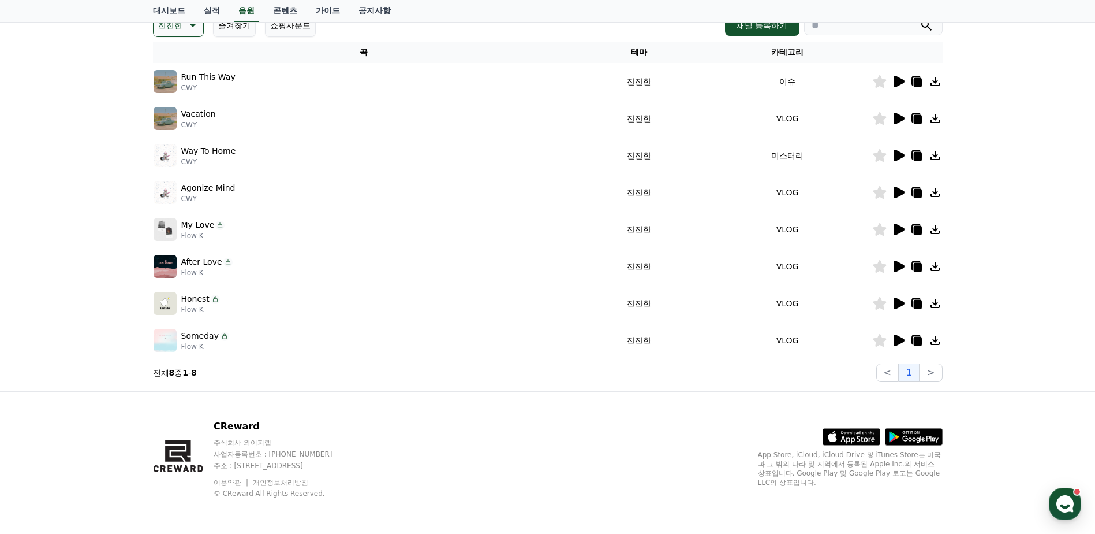
click at [898, 349] on td at bounding box center [908, 340] width 70 height 37
click at [898, 344] on icon at bounding box center [899, 340] width 11 height 12
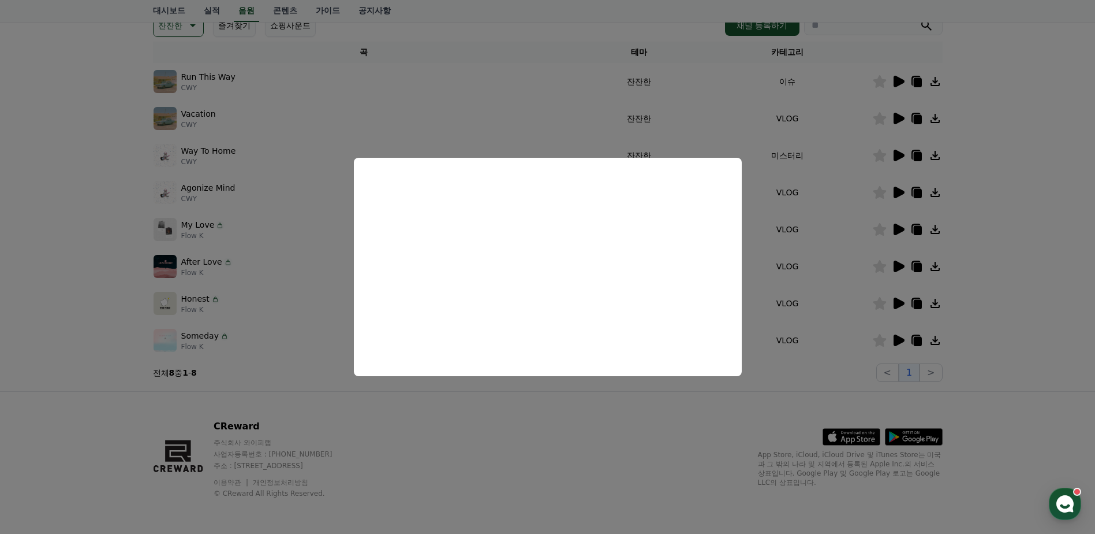
click at [63, 232] on button "close modal" at bounding box center [547, 267] width 1095 height 534
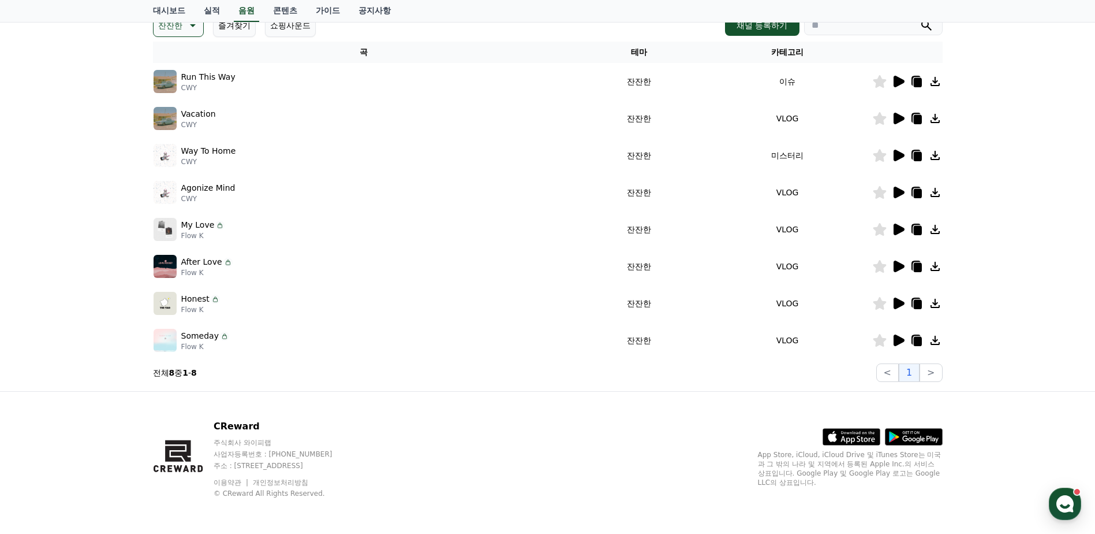
click at [895, 230] on icon at bounding box center [899, 229] width 11 height 12
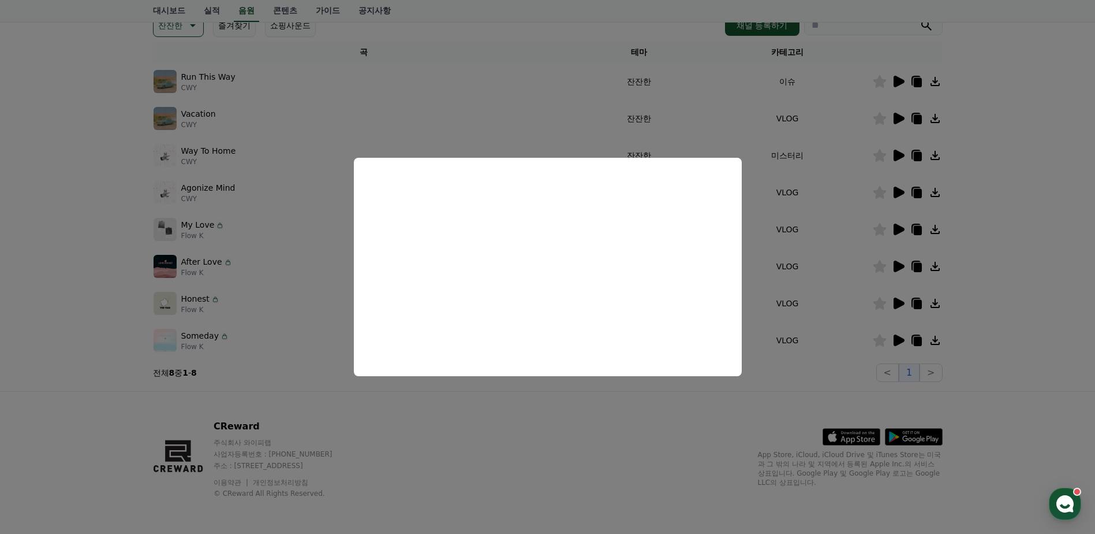
click at [78, 213] on button "close modal" at bounding box center [547, 267] width 1095 height 534
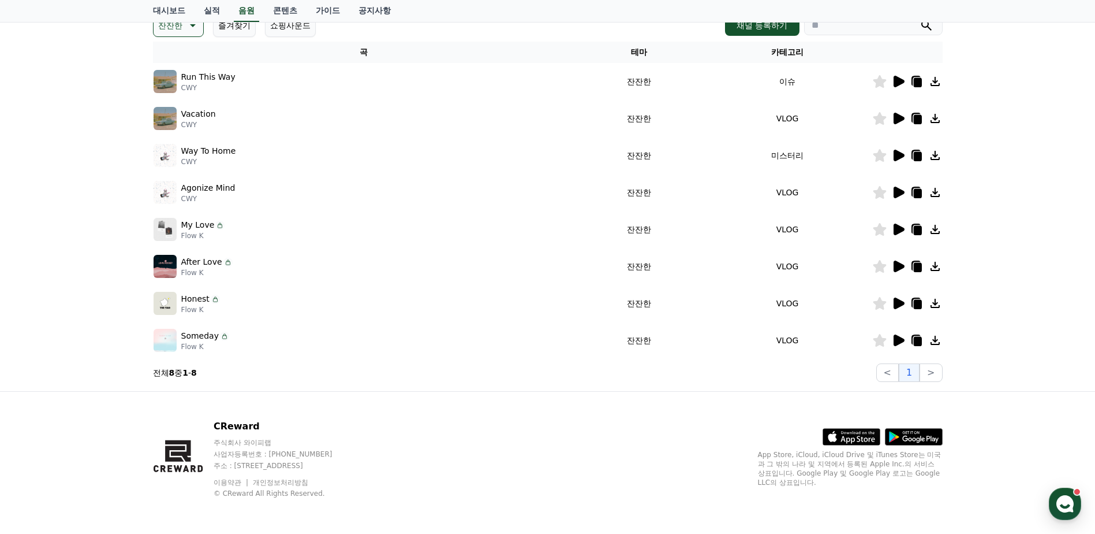
click at [898, 190] on icon at bounding box center [899, 193] width 11 height 12
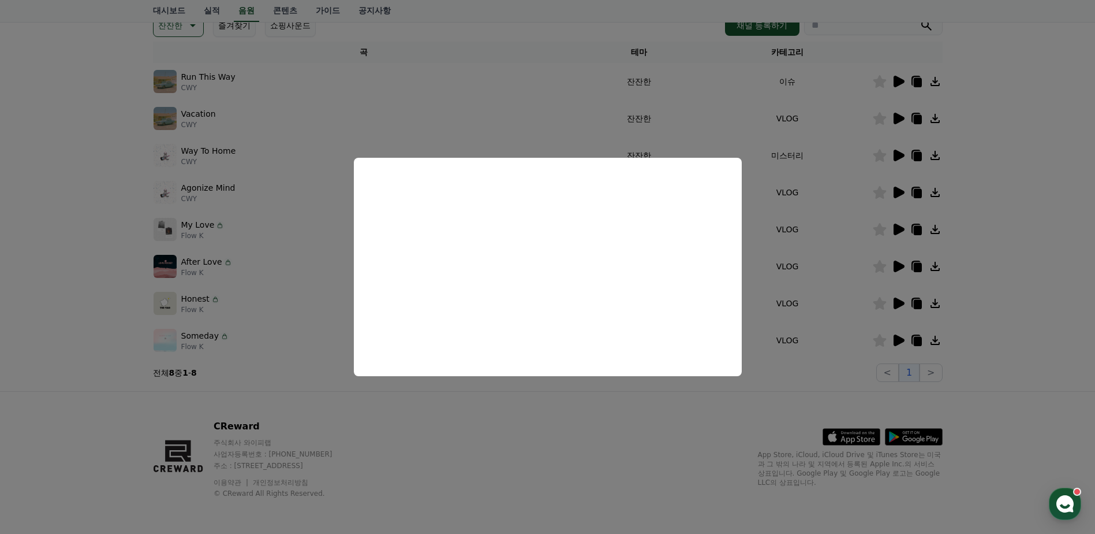
click at [25, 249] on button "close modal" at bounding box center [547, 267] width 1095 height 534
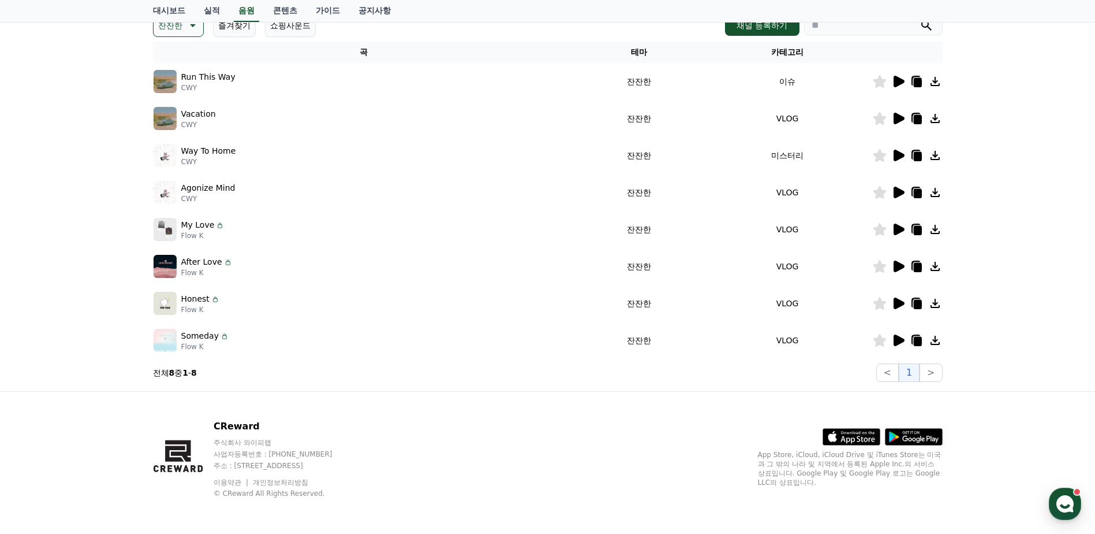
click at [898, 158] on icon at bounding box center [899, 156] width 11 height 12
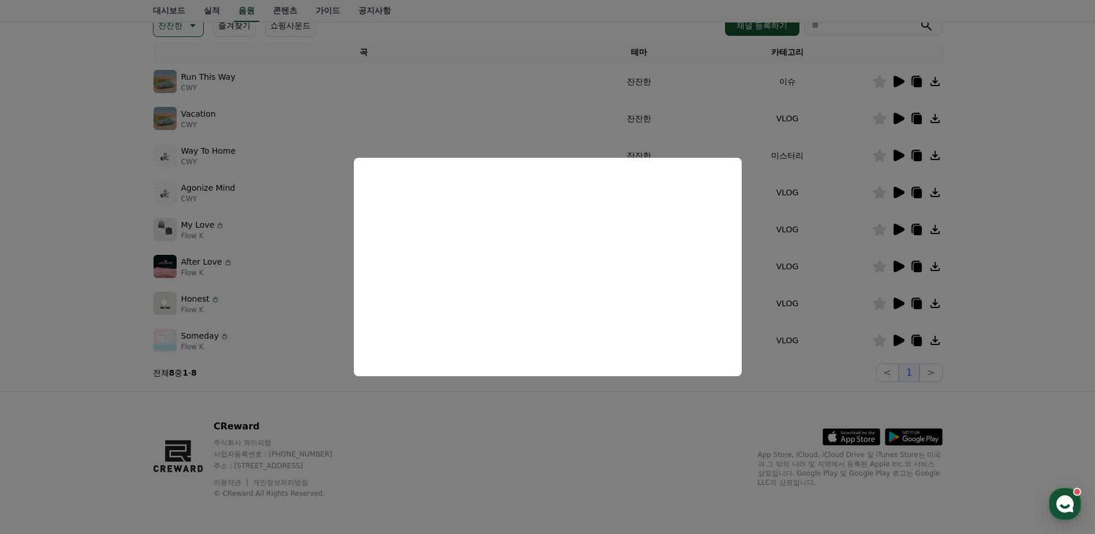
click at [33, 210] on button "close modal" at bounding box center [547, 267] width 1095 height 534
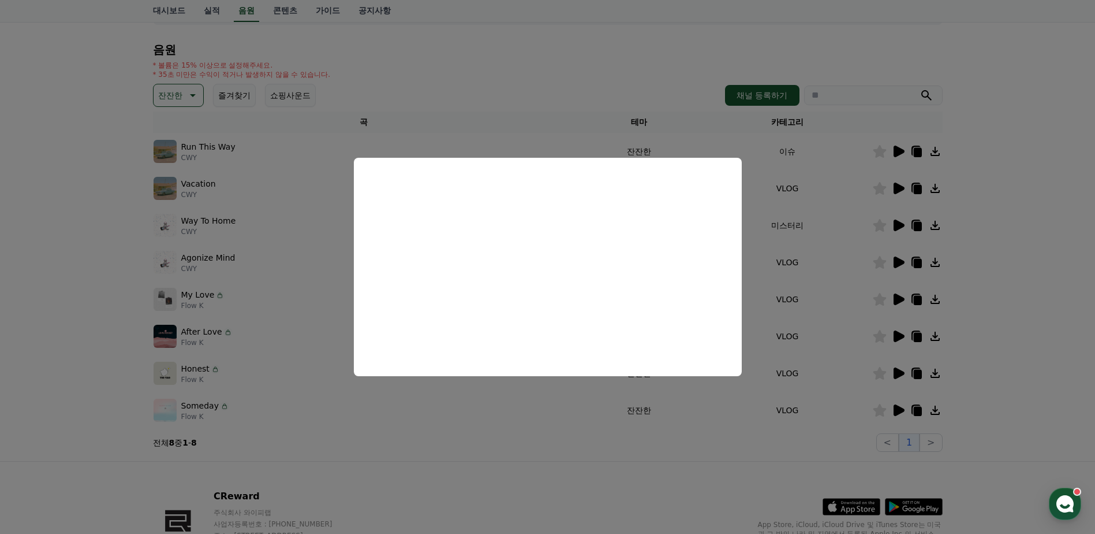
scroll to position [0, 0]
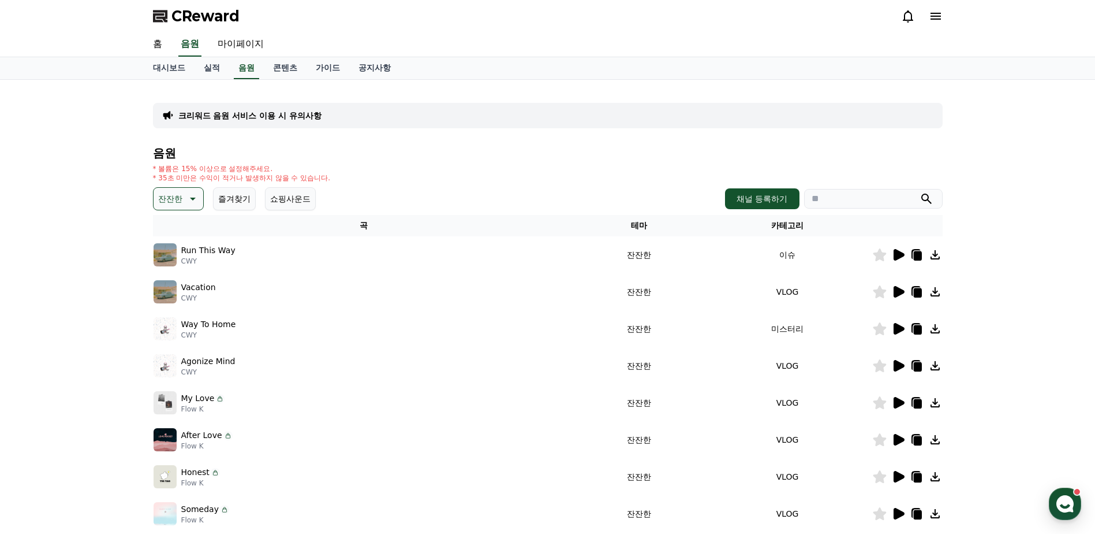
click at [190, 198] on icon at bounding box center [192, 199] width 14 height 14
click at [176, 270] on button "분위기있는" at bounding box center [180, 270] width 50 height 25
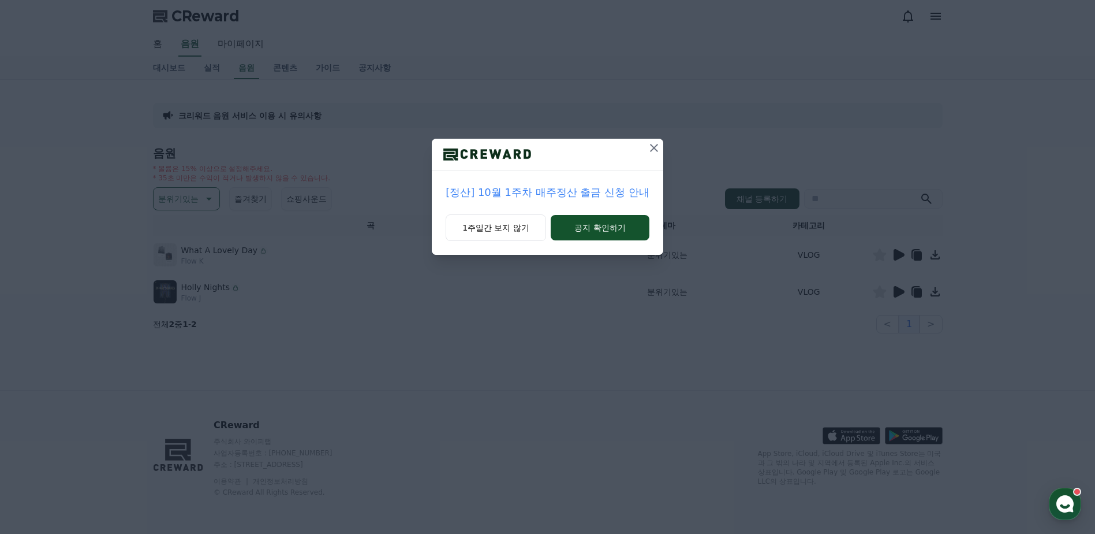
drag, startPoint x: 654, startPoint y: 143, endPoint x: 767, endPoint y: 202, distance: 127.1
click at [654, 143] on icon at bounding box center [654, 148] width 14 height 14
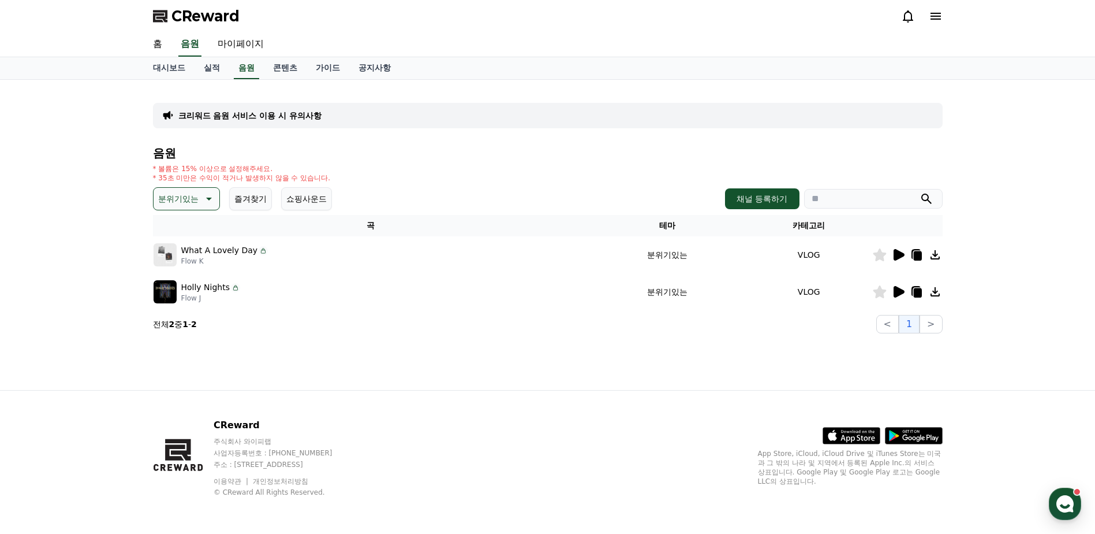
click at [902, 252] on icon at bounding box center [899, 255] width 11 height 12
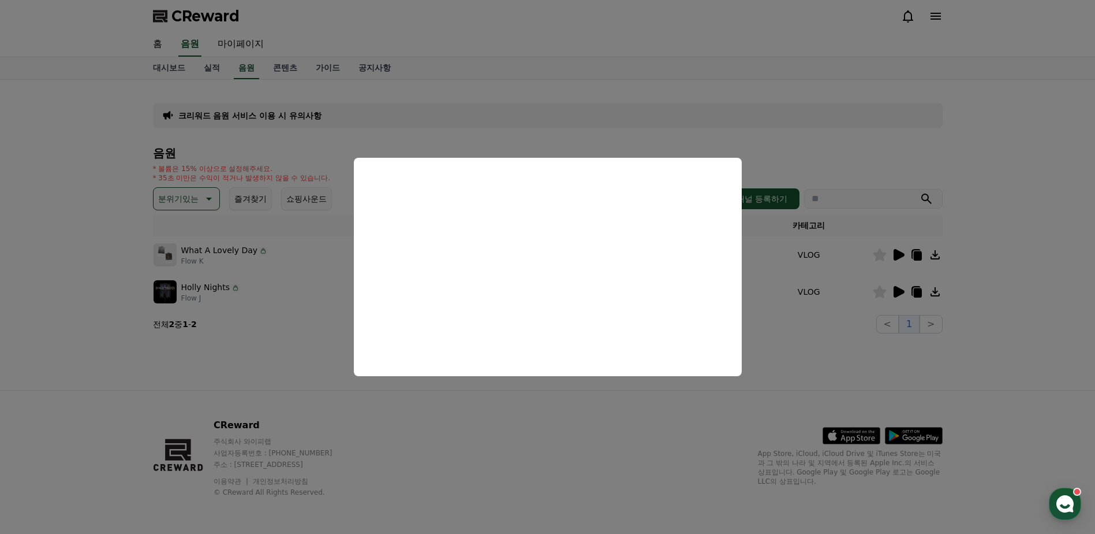
click at [67, 290] on button "close modal" at bounding box center [547, 267] width 1095 height 534
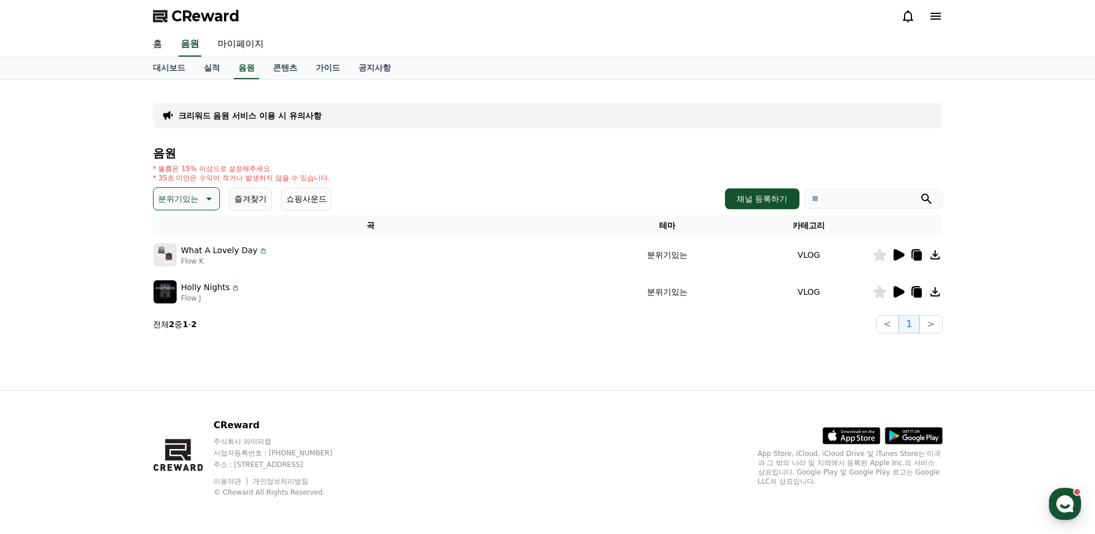
click at [901, 294] on icon at bounding box center [899, 292] width 14 height 14
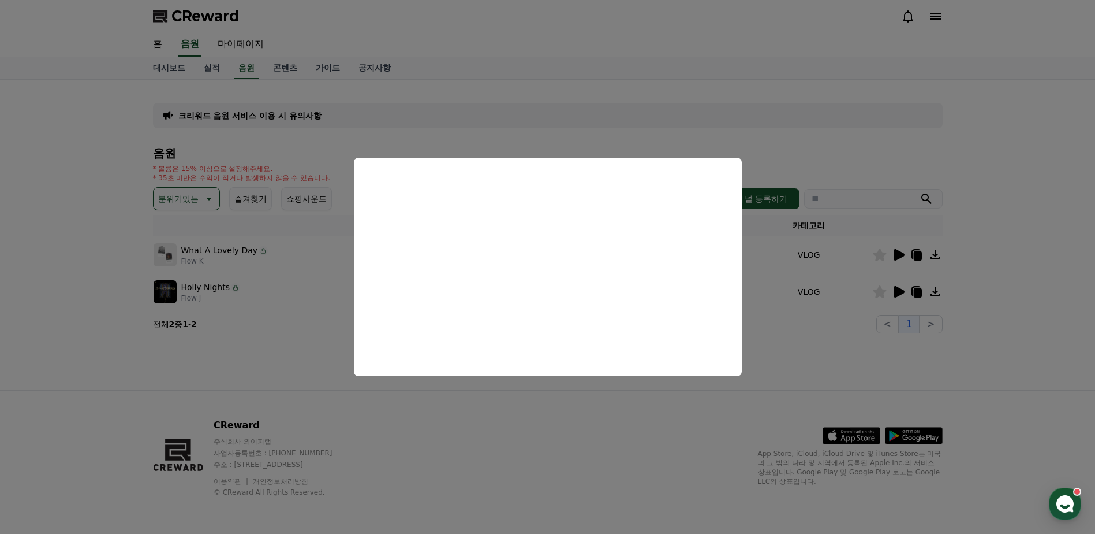
click at [58, 311] on button "close modal" at bounding box center [547, 267] width 1095 height 534
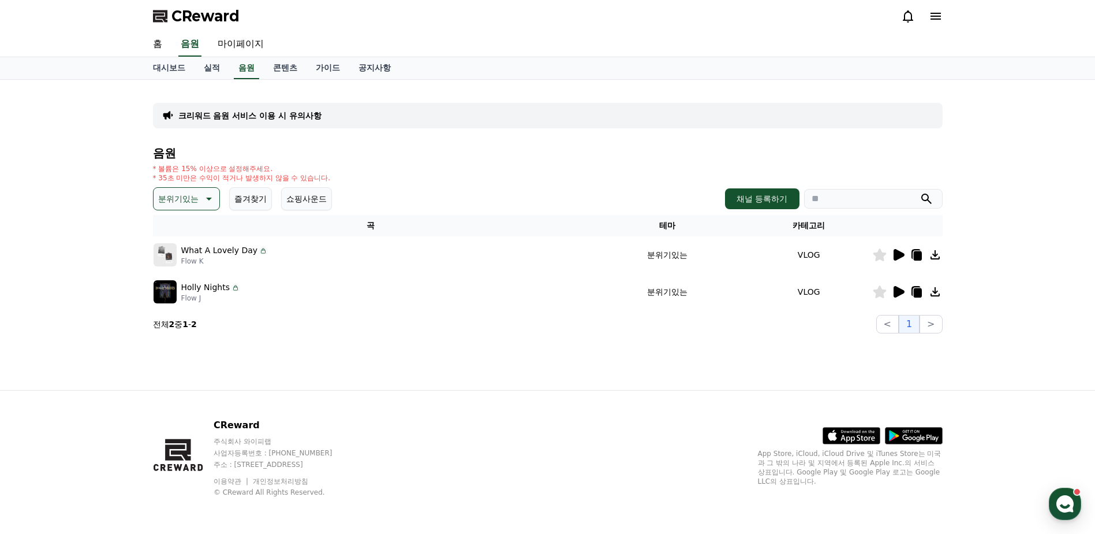
click at [272, 294] on div "Holly Nights Flow J" at bounding box center [371, 291] width 435 height 23
click at [214, 293] on p "Flow J" at bounding box center [210, 297] width 59 height 9
click at [207, 289] on p "Holly Nights" at bounding box center [205, 287] width 49 height 12
click at [200, 203] on button "분위기있는" at bounding box center [186, 198] width 67 height 23
click at [185, 225] on div "전체 환상적인 호기심 어두운 밝은 통통튀는 신나는 반전 웅장한 드라마틱 즐거움 분위기있는 EDM 그루브 슬픈 잔잔한 귀여운 감동적인 긴장되는 …" at bounding box center [187, 515] width 64 height 596
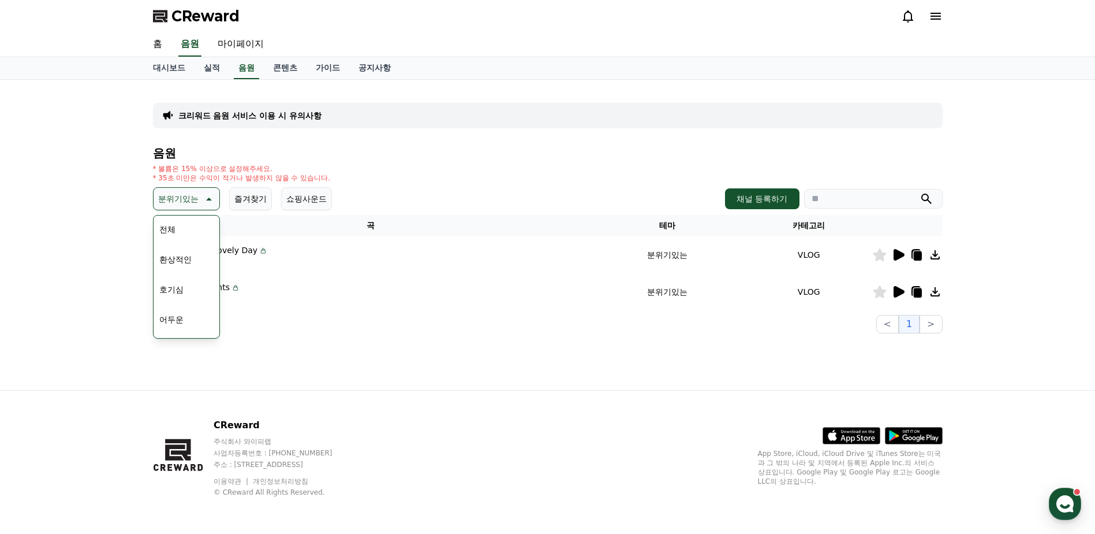
click at [185, 229] on div "전체 환상적인 호기심 어두운 밝은 통통튀는 신나는 반전 웅장한 드라마틱 즐거움 분위기있는 EDM 그루브 슬픈 잔잔한 귀여운 감동적인 긴장되는 …" at bounding box center [187, 515] width 64 height 596
click at [189, 234] on div "전체 환상적인 호기심 어두운 밝은 통통튀는 신나는 반전 웅장한 드라마틱 즐거움 분위기있는 EDM 그루브 슬픈 잔잔한 귀여운 감동적인 긴장되는 …" at bounding box center [187, 515] width 64 height 596
click at [165, 230] on button "전체" at bounding box center [167, 229] width 25 height 25
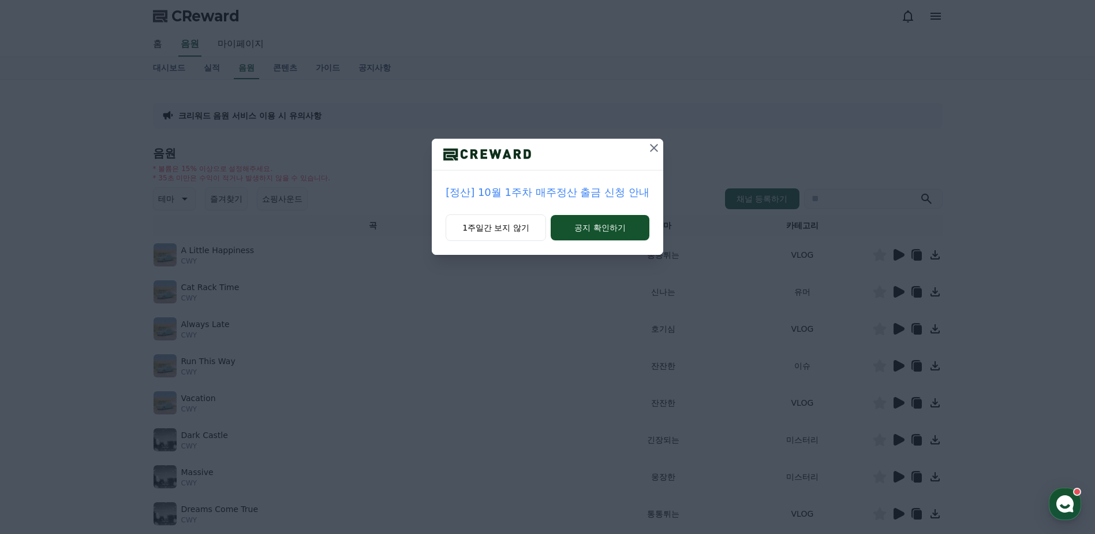
click at [652, 150] on icon at bounding box center [654, 148] width 8 height 8
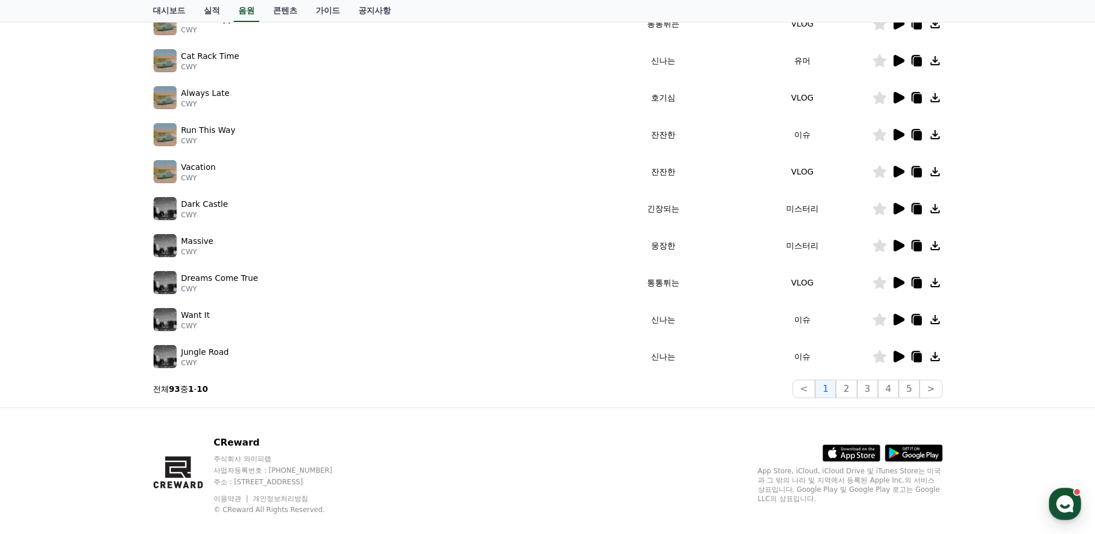
scroll to position [248, 0]
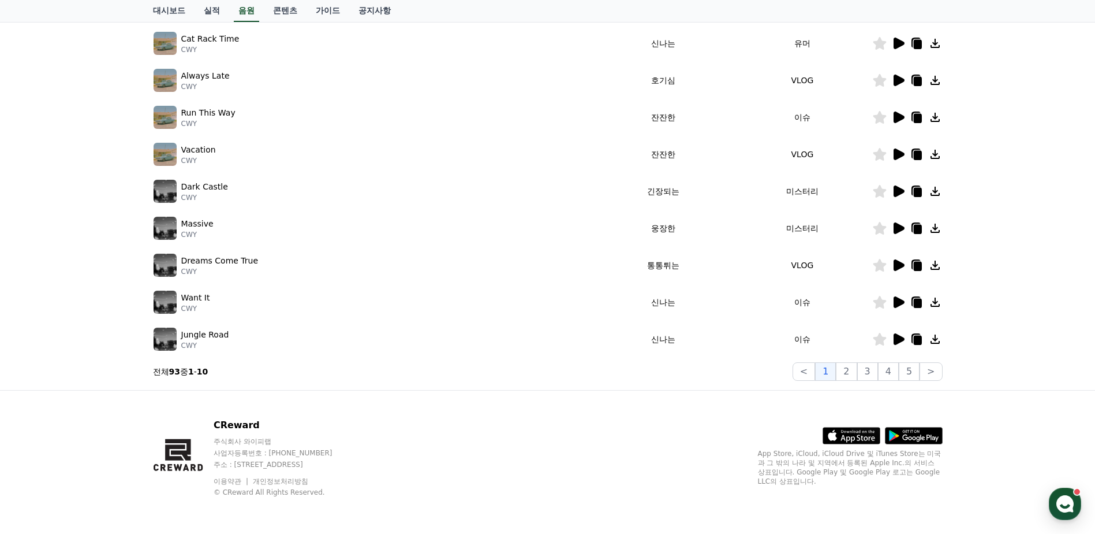
click at [892, 264] on icon at bounding box center [899, 265] width 14 height 14
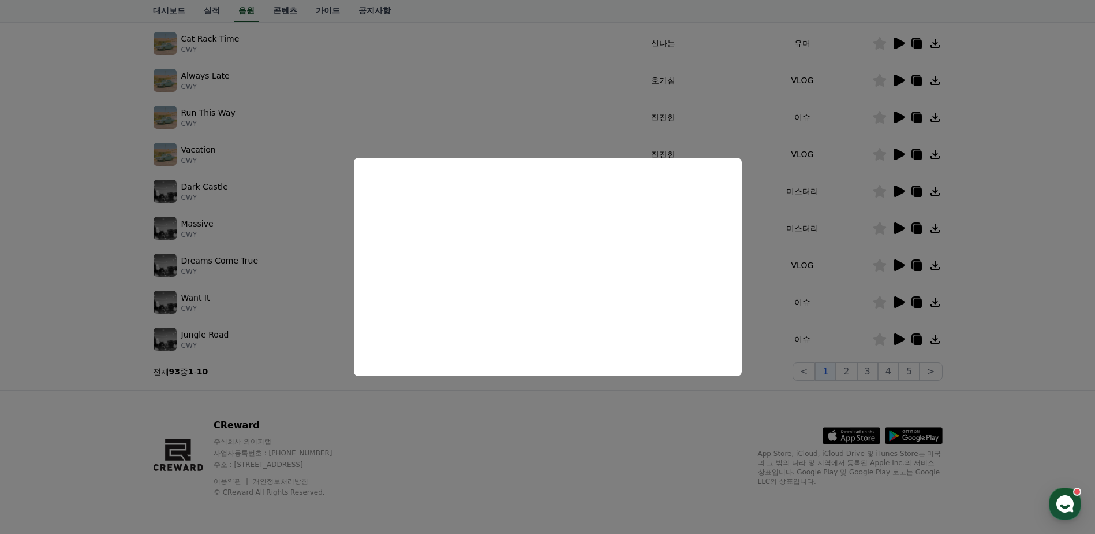
click at [109, 312] on button "close modal" at bounding box center [547, 267] width 1095 height 534
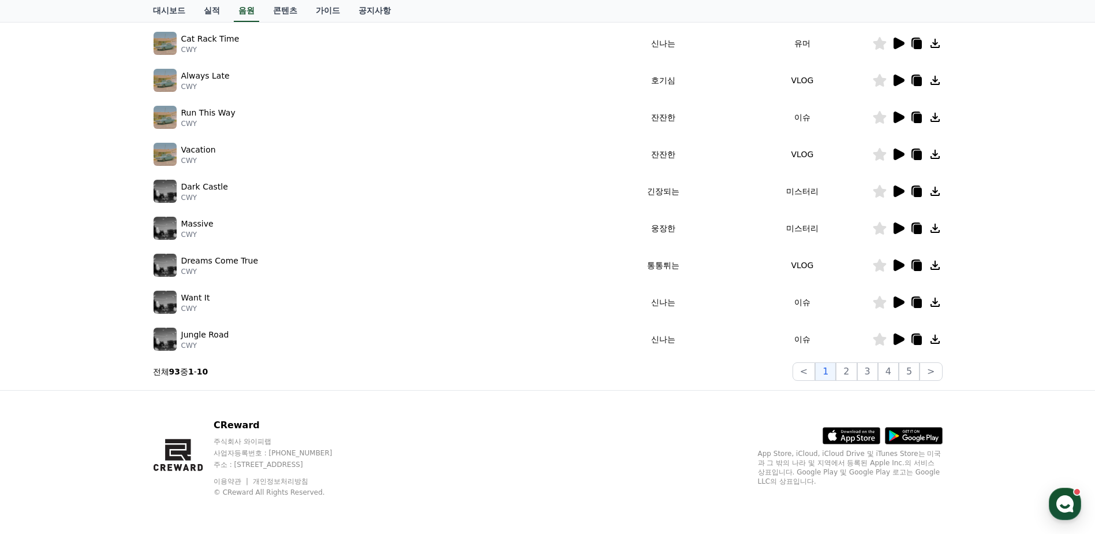
click at [899, 301] on icon at bounding box center [899, 302] width 11 height 12
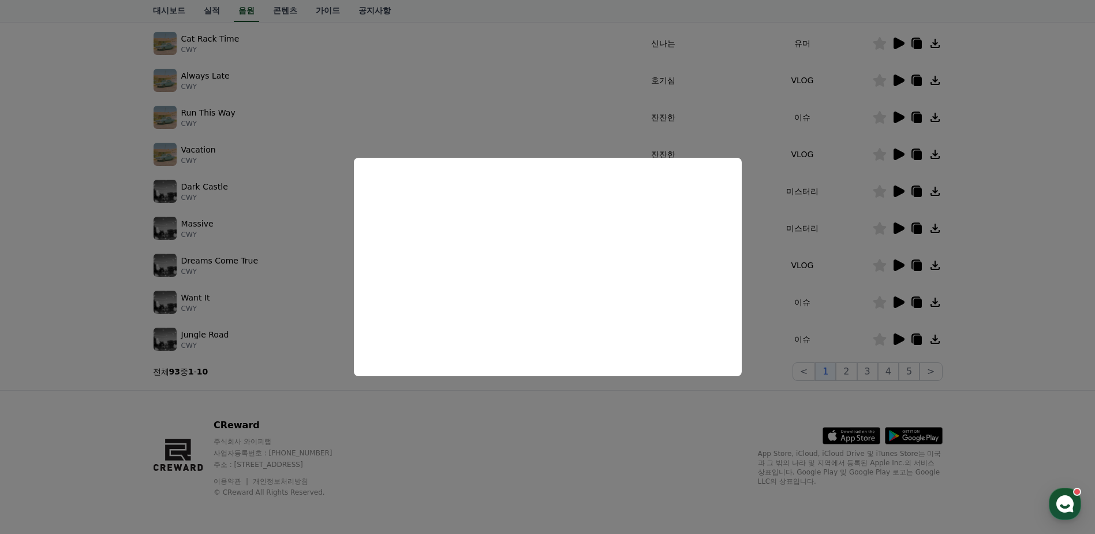
click at [72, 271] on button "close modal" at bounding box center [547, 267] width 1095 height 534
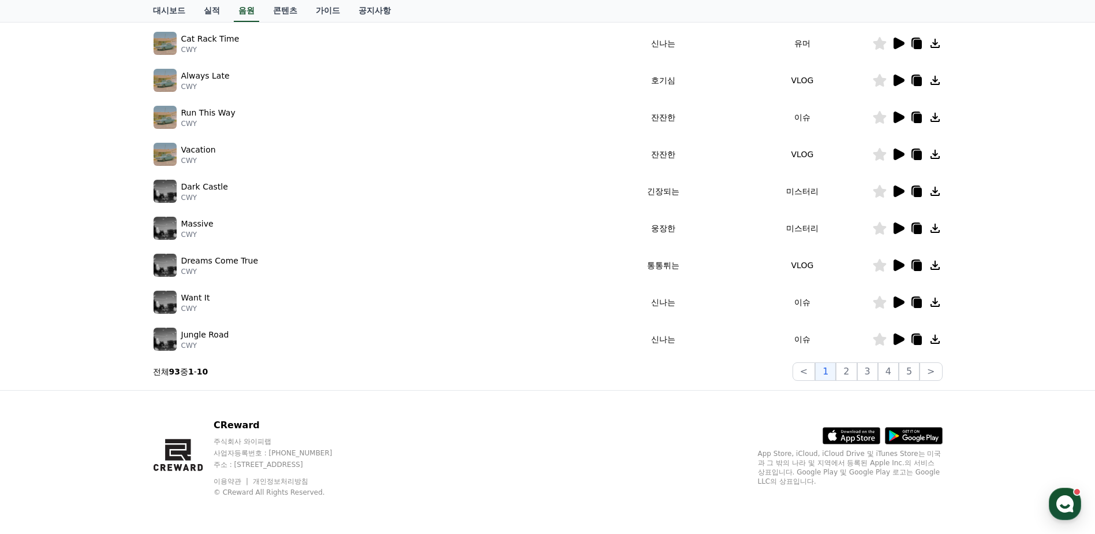
click at [897, 337] on icon at bounding box center [899, 339] width 11 height 12
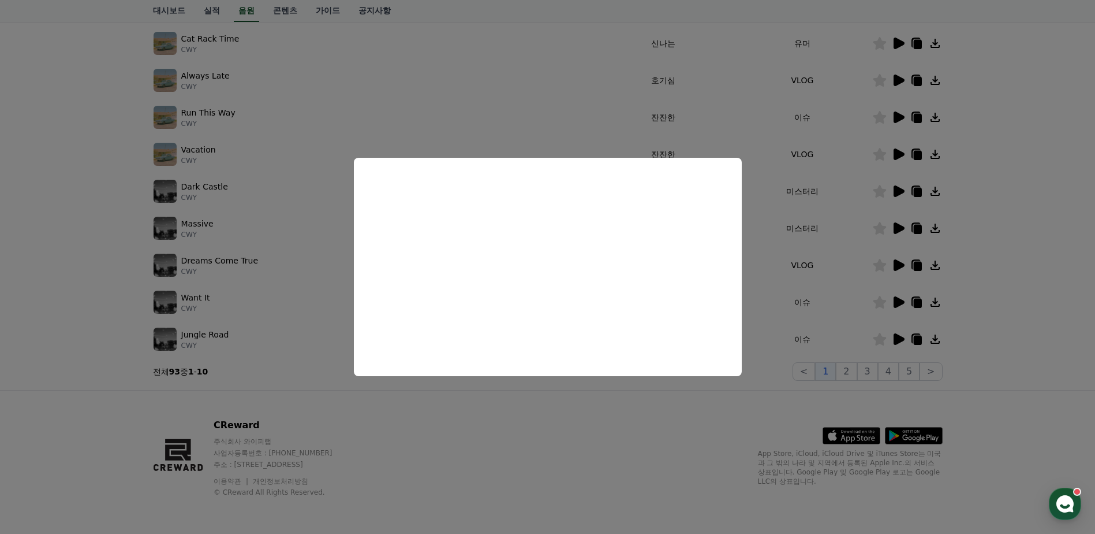
click at [155, 252] on button "close modal" at bounding box center [547, 267] width 1095 height 534
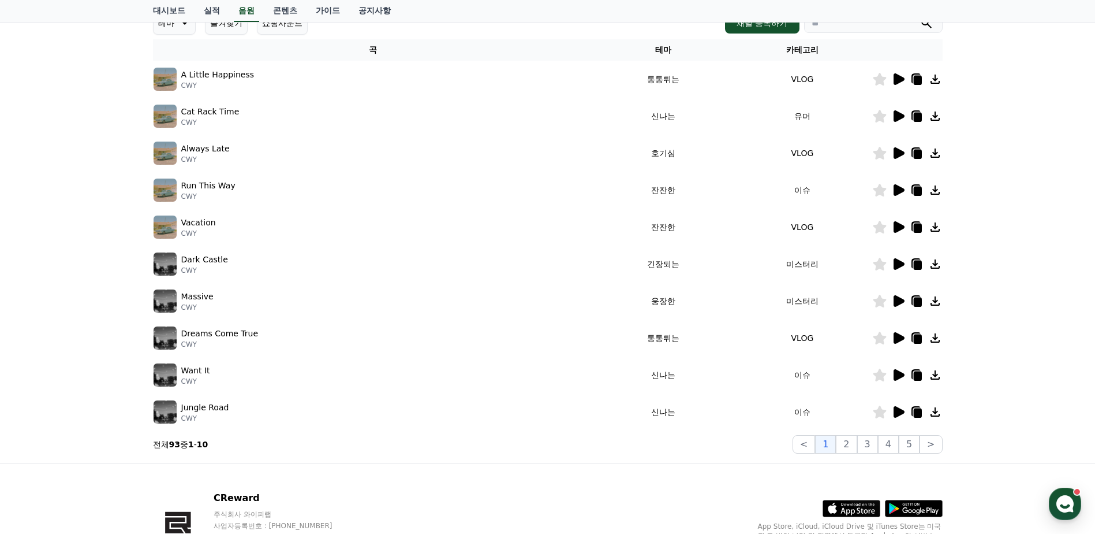
scroll to position [133, 0]
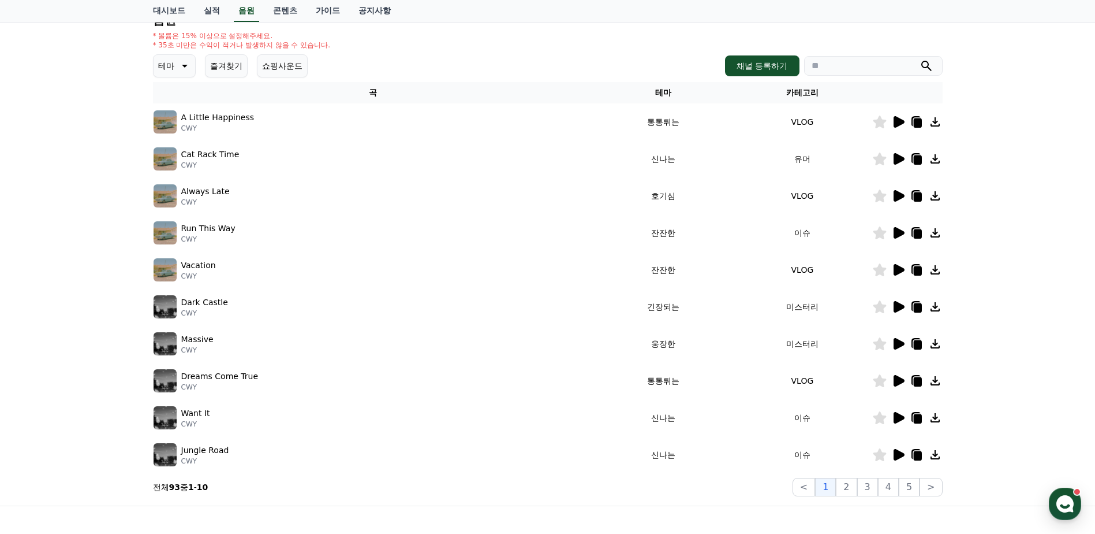
click at [897, 196] on icon at bounding box center [899, 196] width 11 height 12
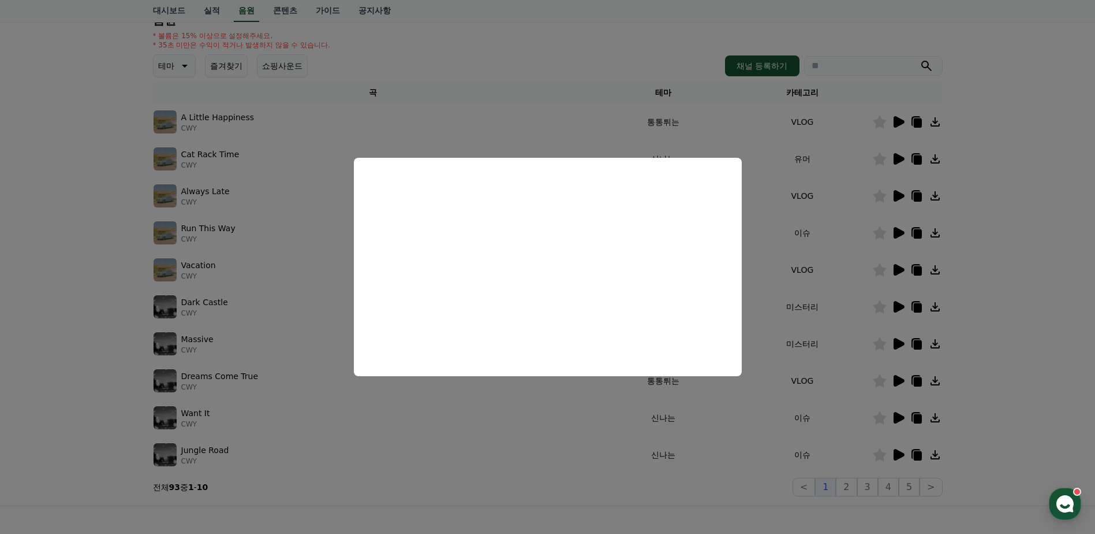
click at [29, 304] on button "close modal" at bounding box center [547, 267] width 1095 height 534
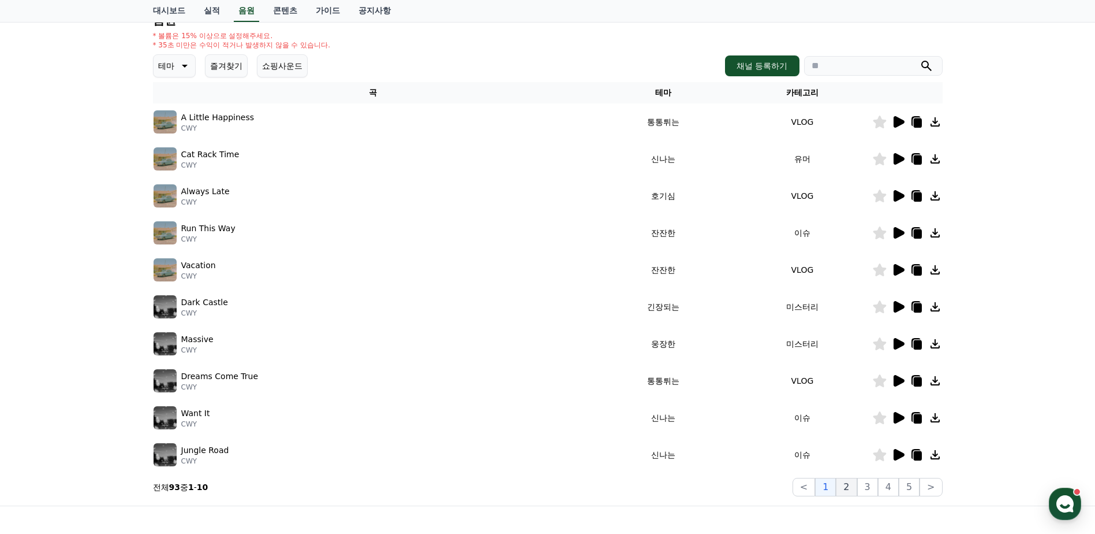
click at [849, 483] on button "2" at bounding box center [846, 487] width 21 height 18
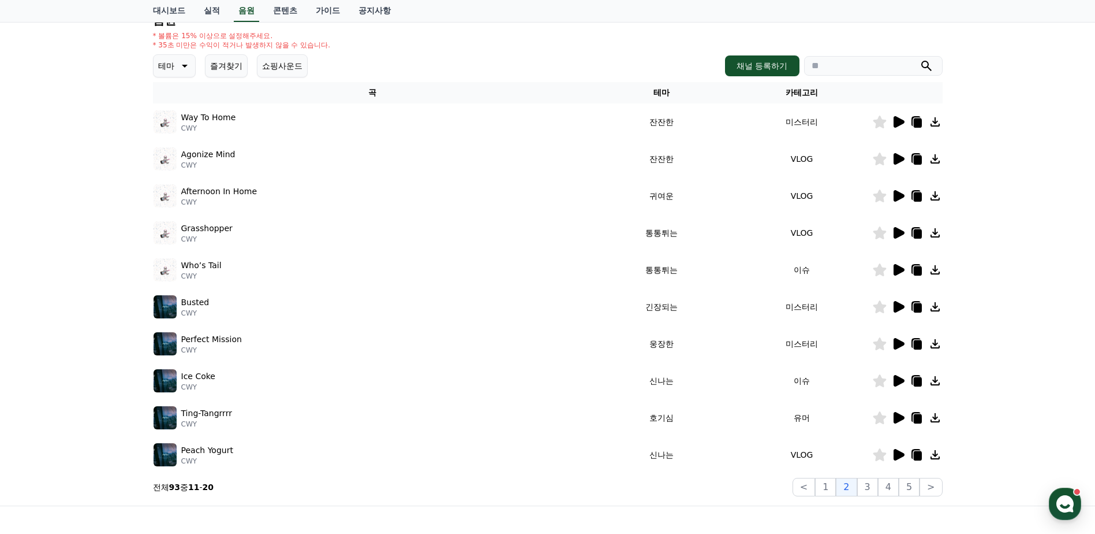
click at [804, 95] on th "카테고리" at bounding box center [802, 92] width 140 height 21
click at [896, 161] on icon at bounding box center [899, 159] width 11 height 12
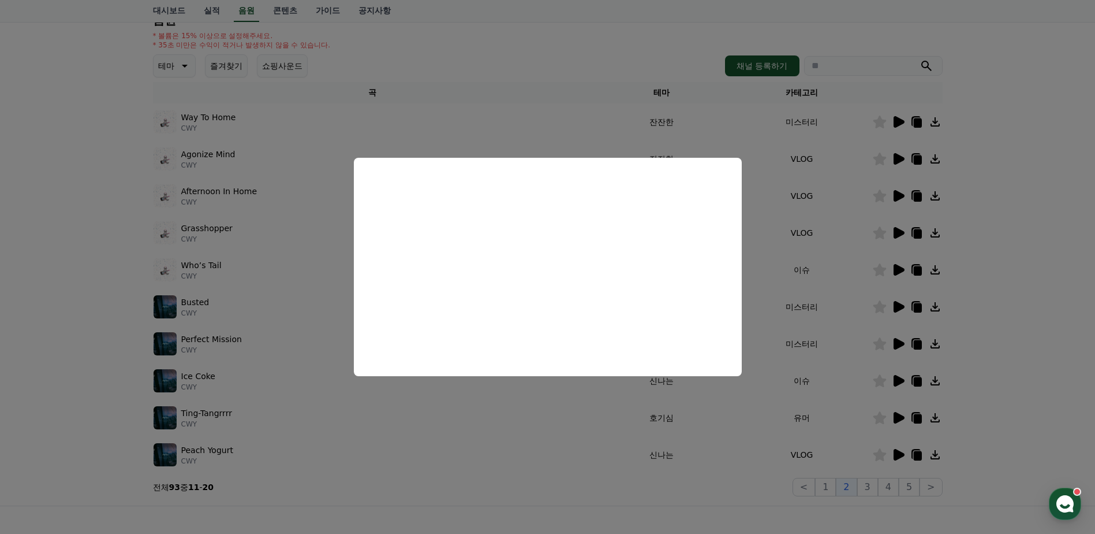
click at [45, 236] on button "close modal" at bounding box center [547, 267] width 1095 height 534
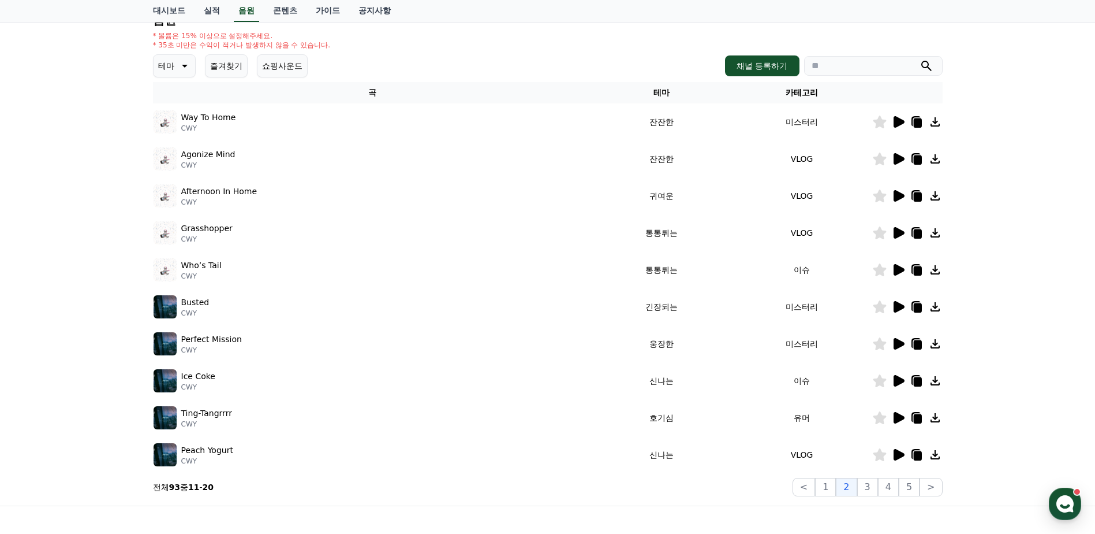
click at [919, 155] on icon at bounding box center [917, 159] width 14 height 14
click at [900, 264] on icon at bounding box center [899, 270] width 14 height 14
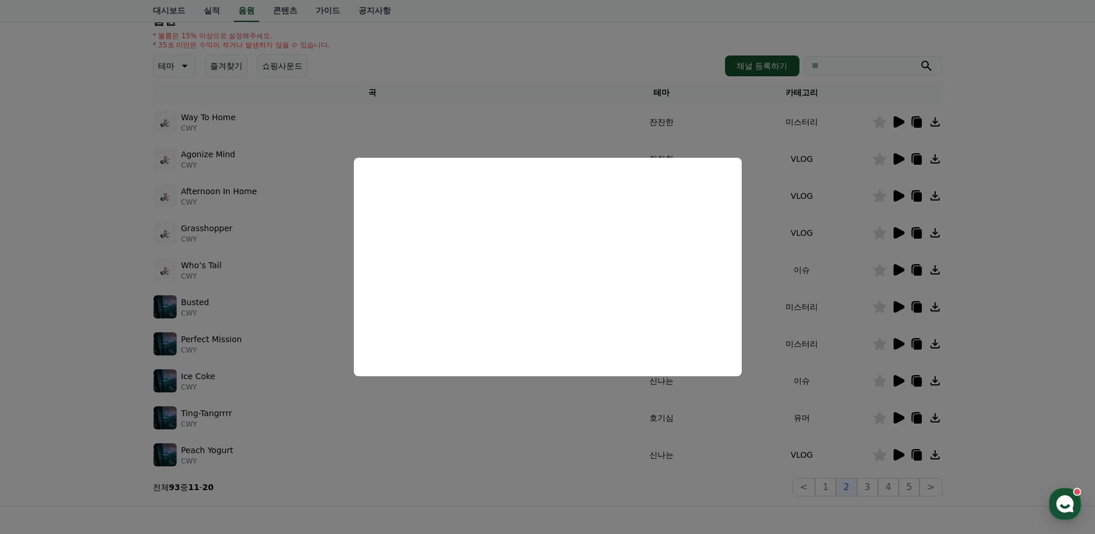
click at [87, 226] on button "close modal" at bounding box center [547, 267] width 1095 height 534
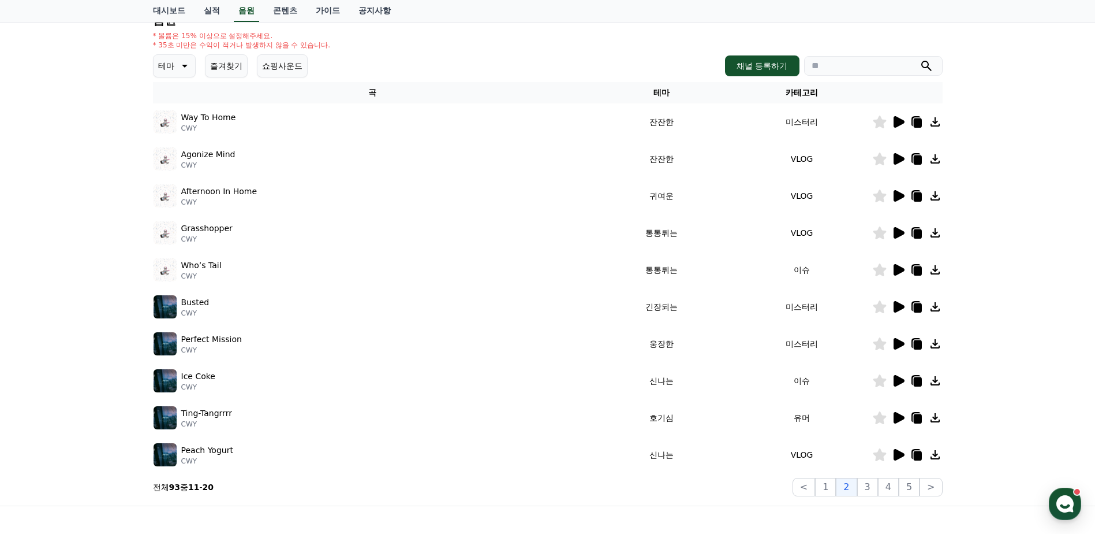
click at [918, 271] on icon at bounding box center [918, 270] width 8 height 9
click at [918, 267] on icon at bounding box center [918, 270] width 8 height 9
click at [917, 262] on td at bounding box center [908, 269] width 70 height 37
click at [914, 269] on icon at bounding box center [918, 270] width 8 height 9
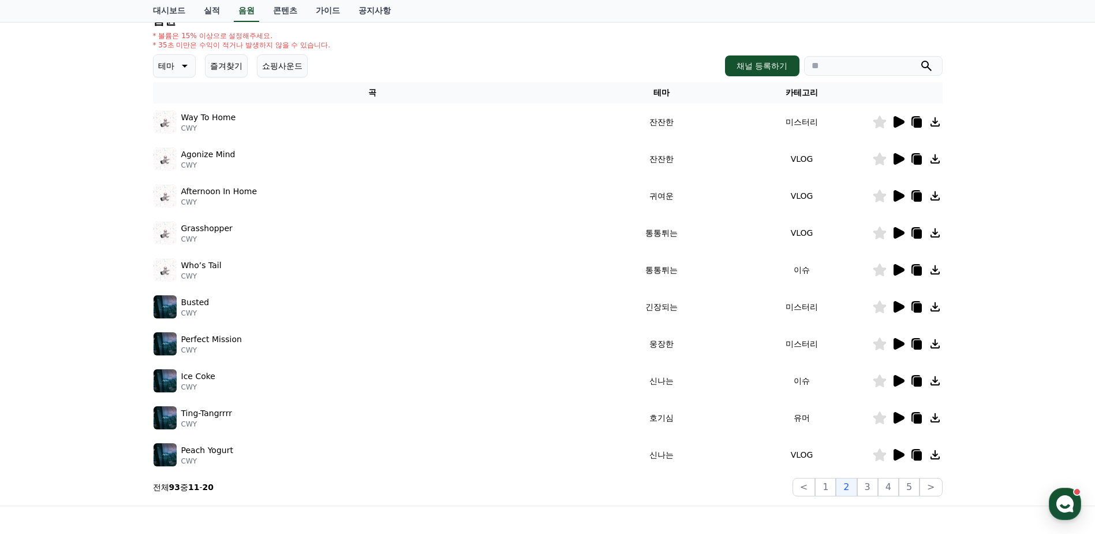
click at [897, 233] on icon at bounding box center [899, 233] width 11 height 12
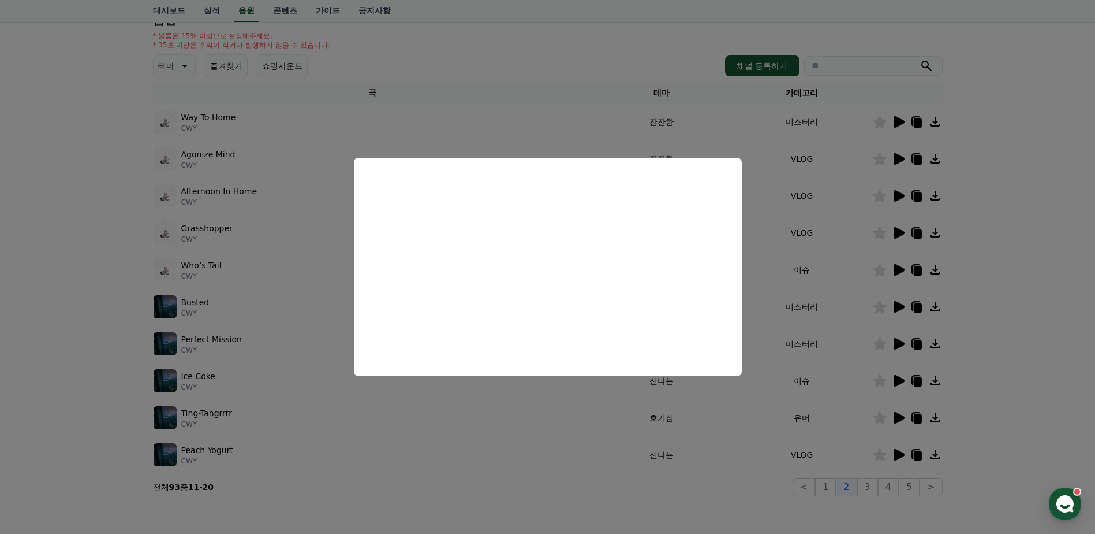
click at [74, 229] on button "close modal" at bounding box center [547, 267] width 1095 height 534
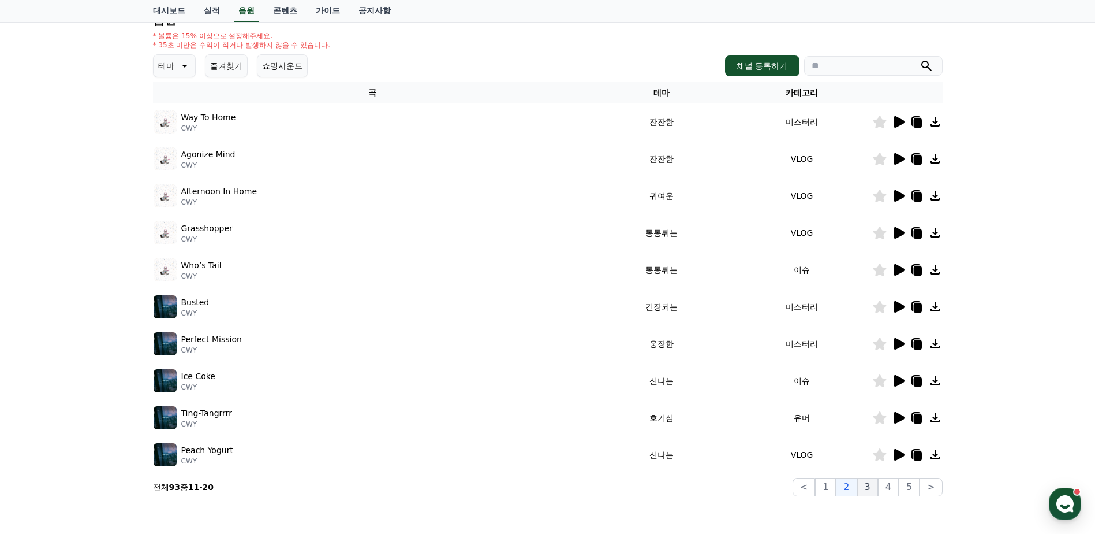
click at [866, 491] on button "3" at bounding box center [867, 487] width 21 height 18
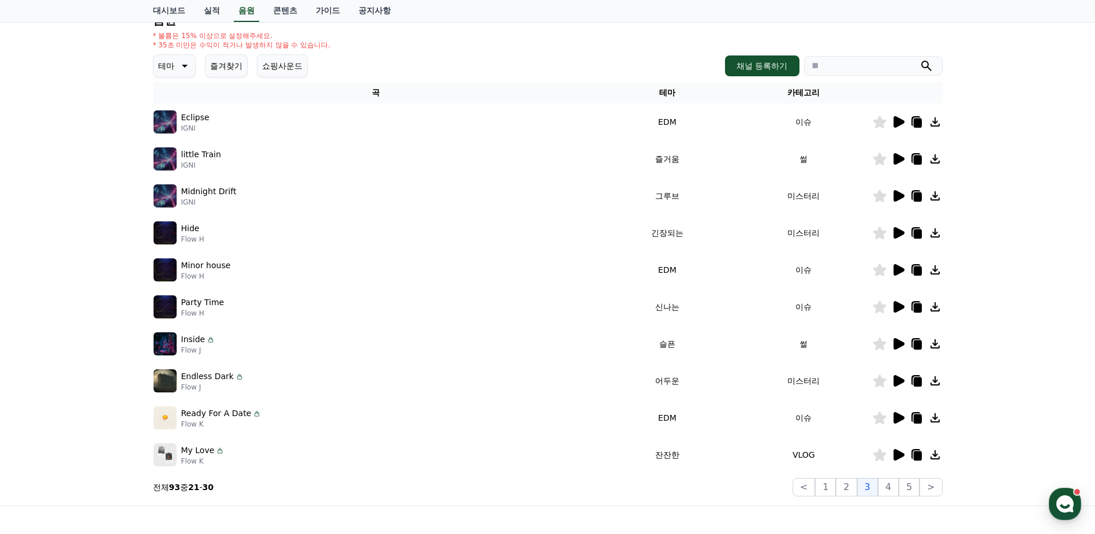
click at [898, 165] on icon at bounding box center [899, 159] width 14 height 14
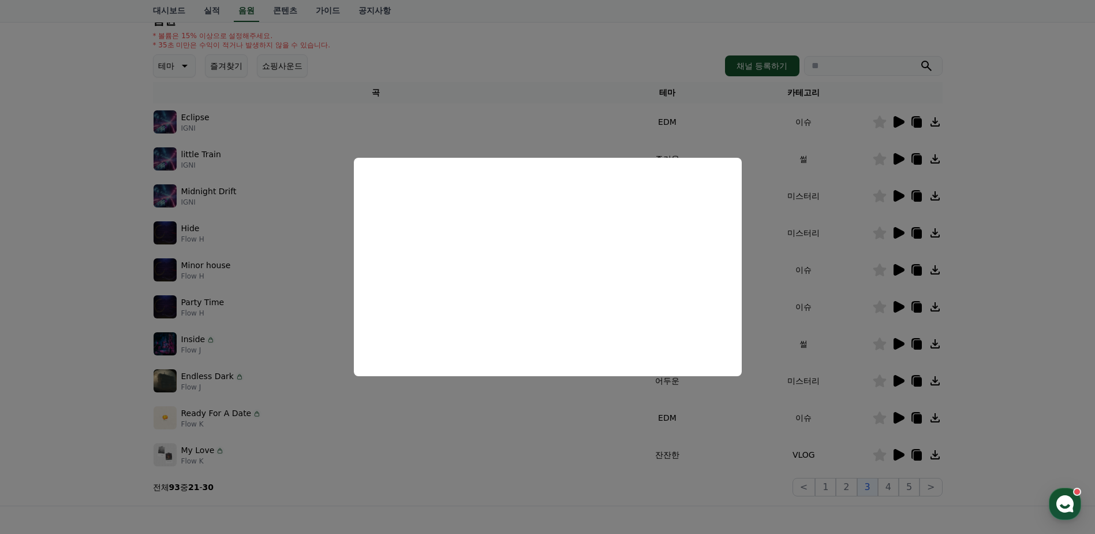
click at [81, 244] on button "close modal" at bounding box center [547, 267] width 1095 height 534
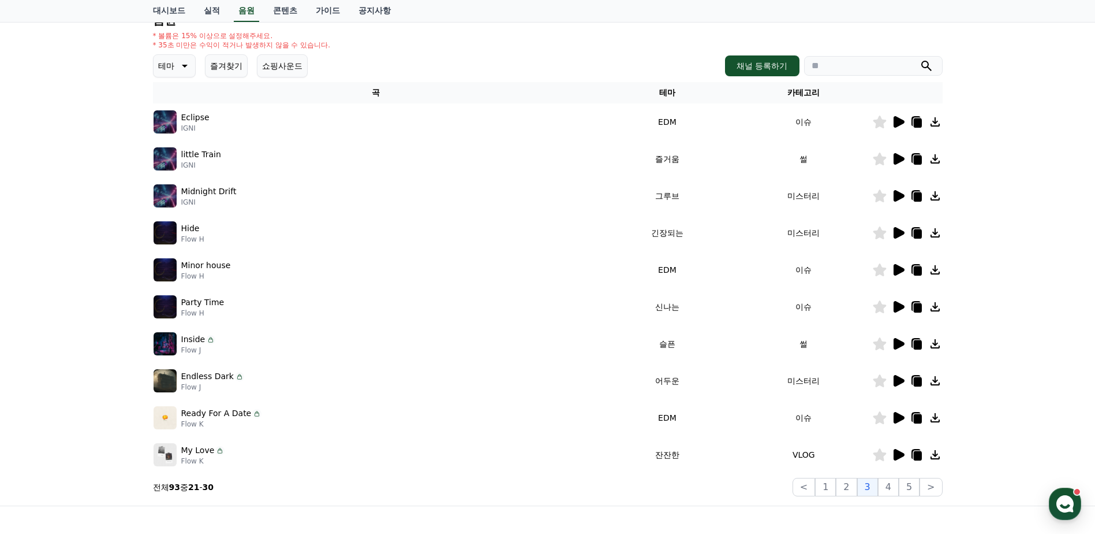
click at [895, 345] on icon at bounding box center [899, 344] width 11 height 12
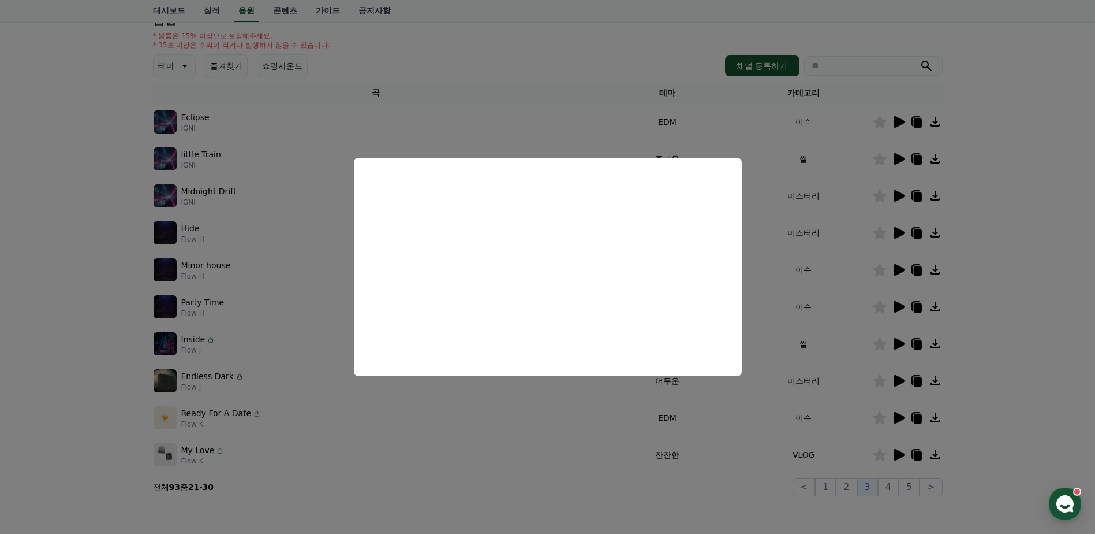
click at [80, 286] on button "close modal" at bounding box center [547, 267] width 1095 height 534
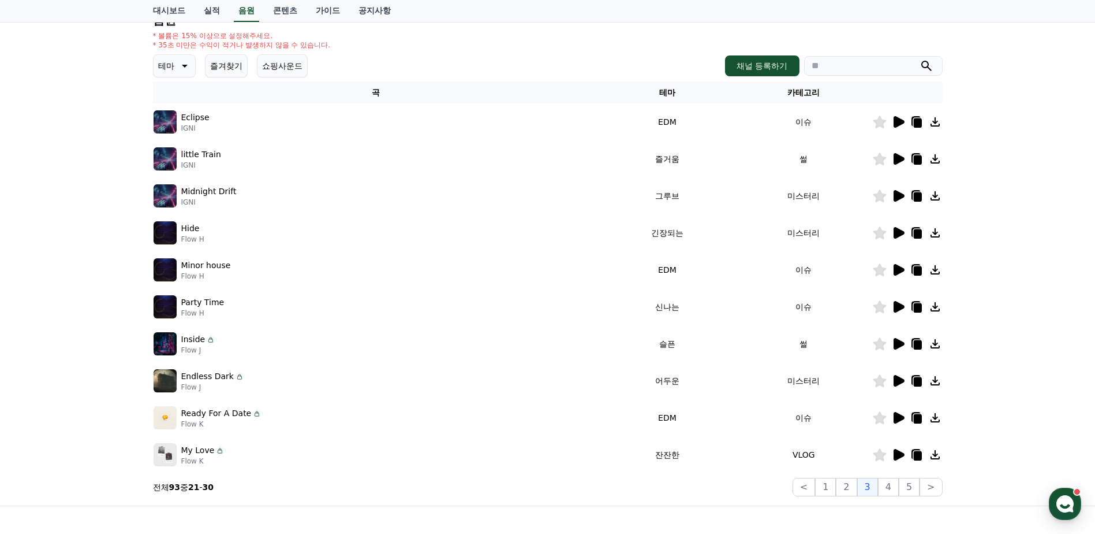
click at [897, 416] on icon at bounding box center [899, 418] width 11 height 12
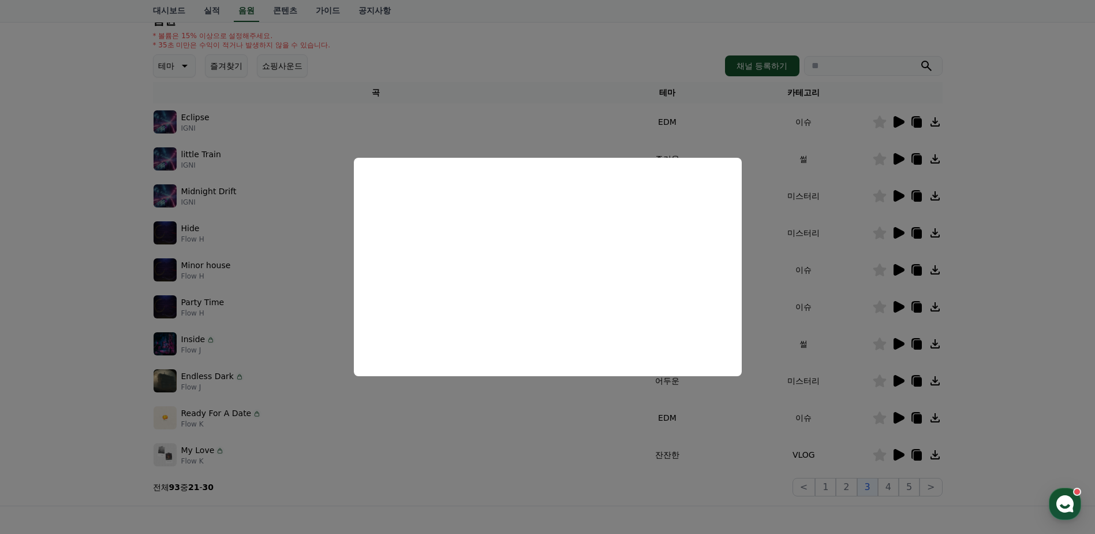
click at [87, 237] on button "close modal" at bounding box center [547, 267] width 1095 height 534
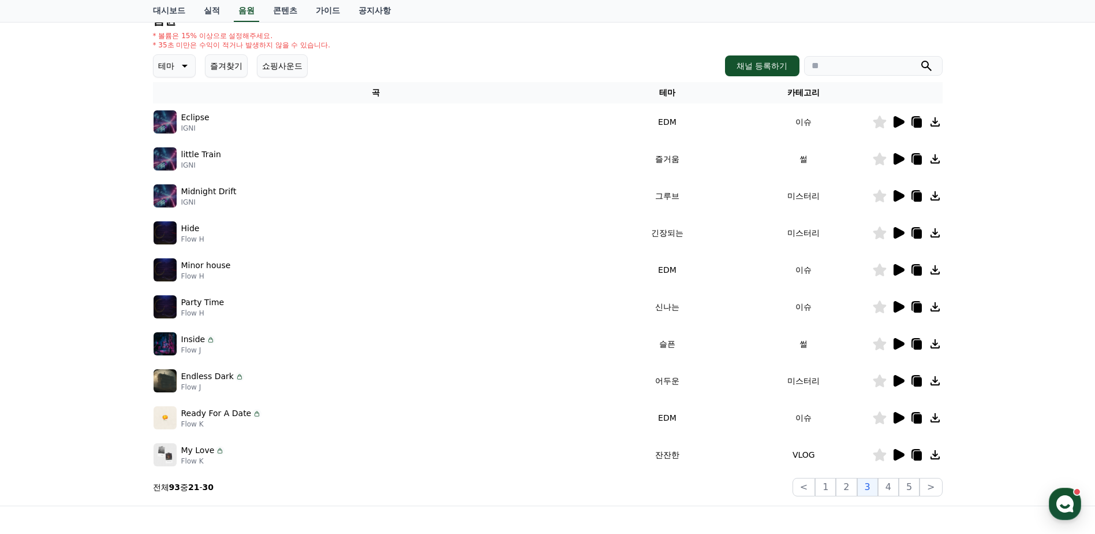
click at [904, 458] on icon at bounding box center [899, 455] width 14 height 14
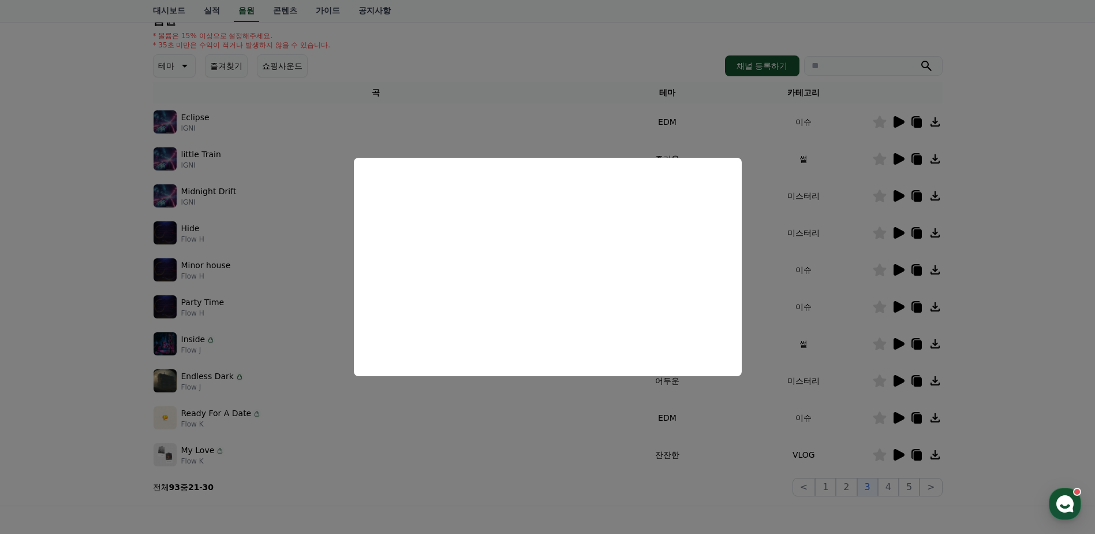
click at [50, 267] on button "close modal" at bounding box center [547, 267] width 1095 height 534
